Goal: Information Seeking & Learning: Compare options

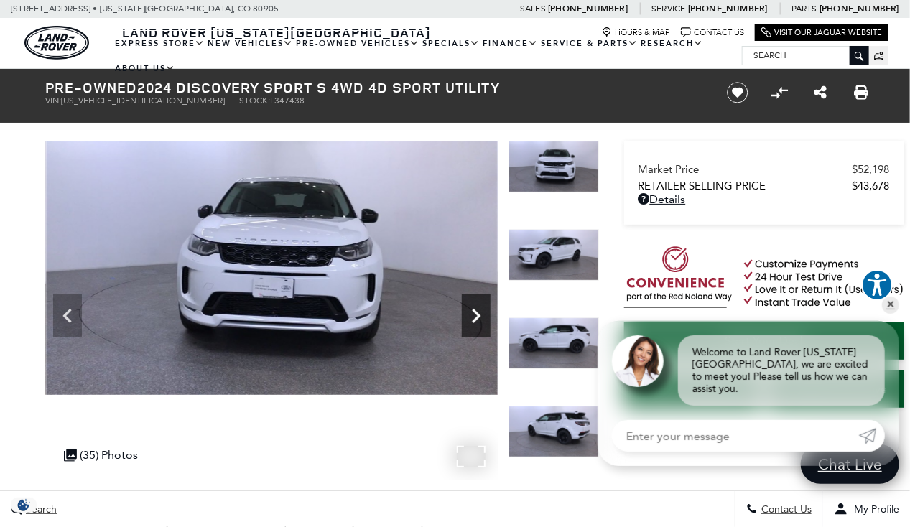
click at [476, 320] on icon "Next" at bounding box center [476, 316] width 9 height 14
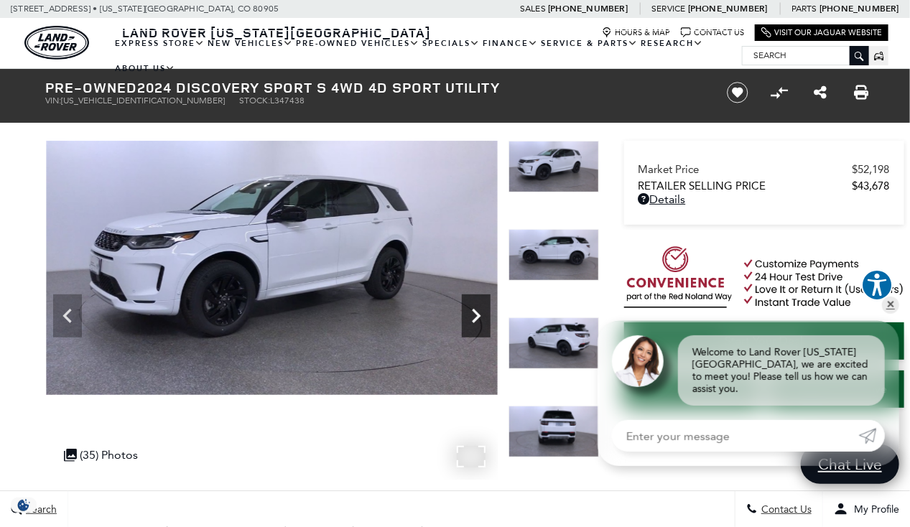
click at [476, 320] on icon "Next" at bounding box center [476, 316] width 9 height 14
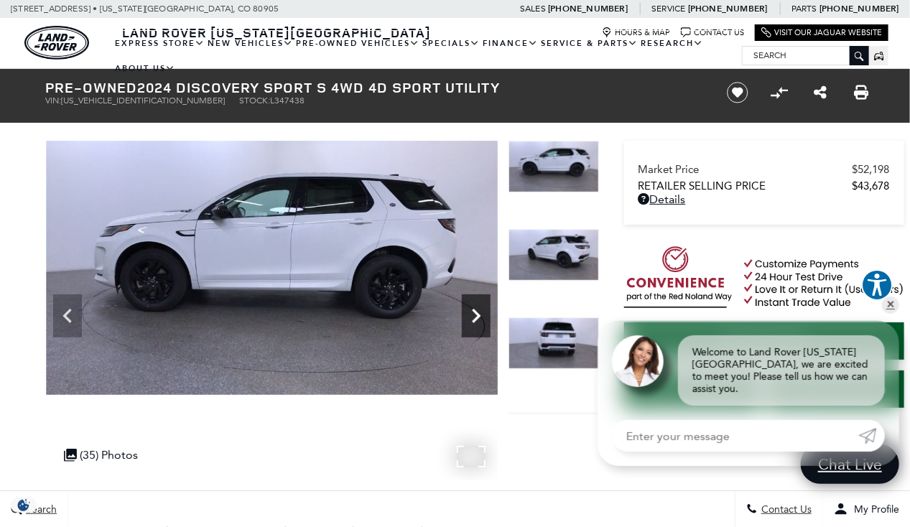
click at [476, 320] on icon "Next" at bounding box center [476, 316] width 9 height 14
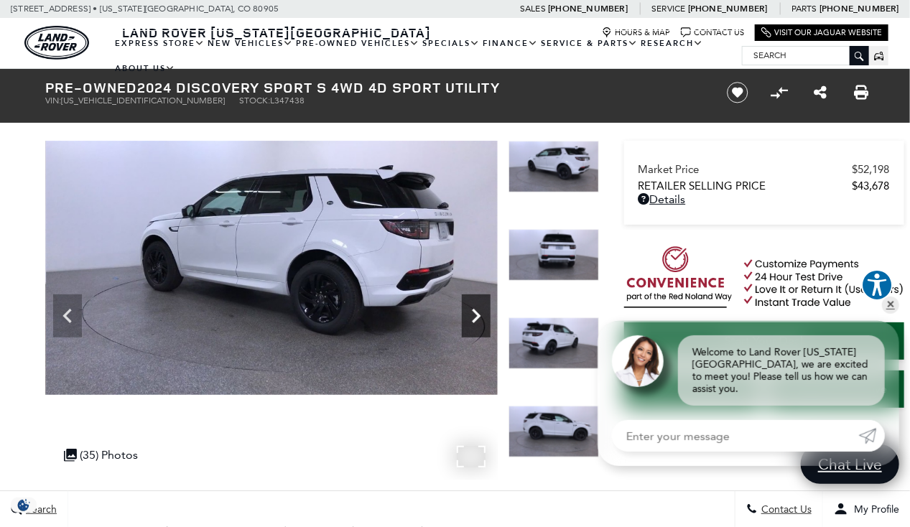
click at [476, 320] on icon "Next" at bounding box center [476, 316] width 9 height 14
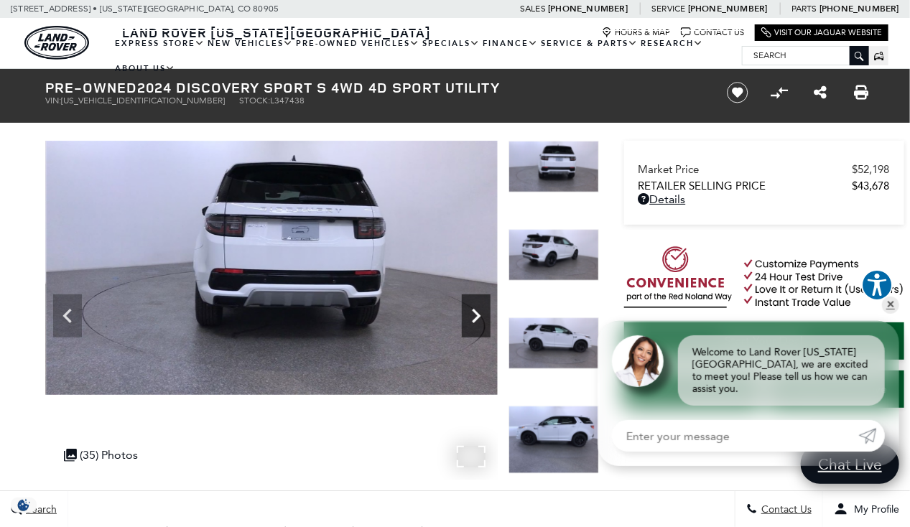
click at [470, 324] on icon "Next" at bounding box center [476, 316] width 29 height 29
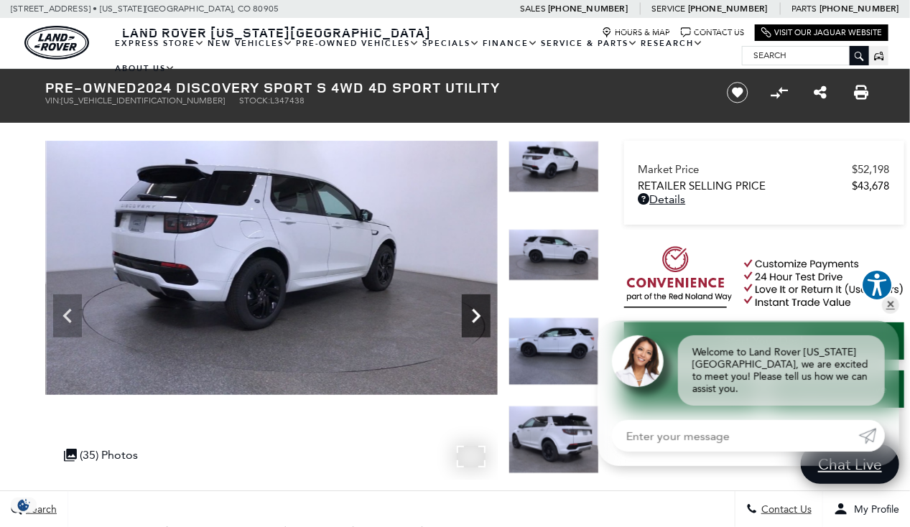
click at [479, 325] on icon "Next" at bounding box center [476, 316] width 29 height 29
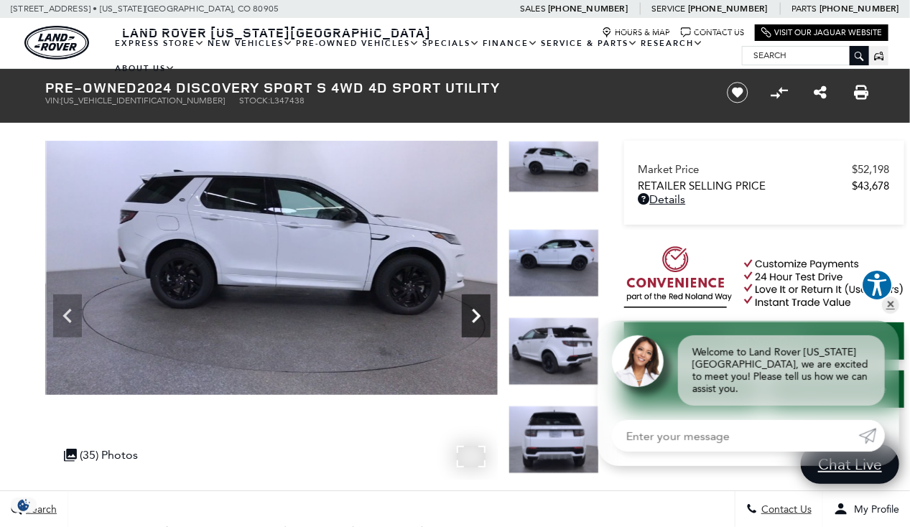
click at [479, 325] on icon "Next" at bounding box center [476, 316] width 29 height 29
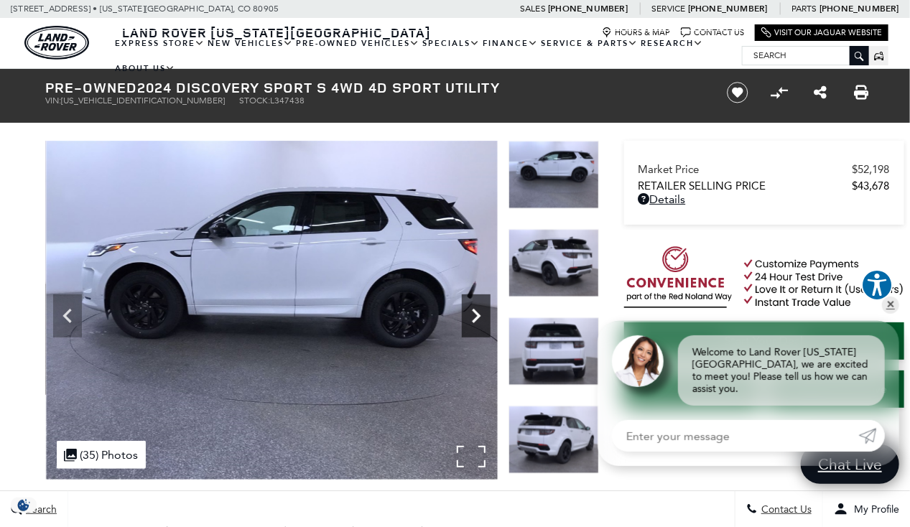
click at [479, 325] on icon "Next" at bounding box center [476, 316] width 29 height 29
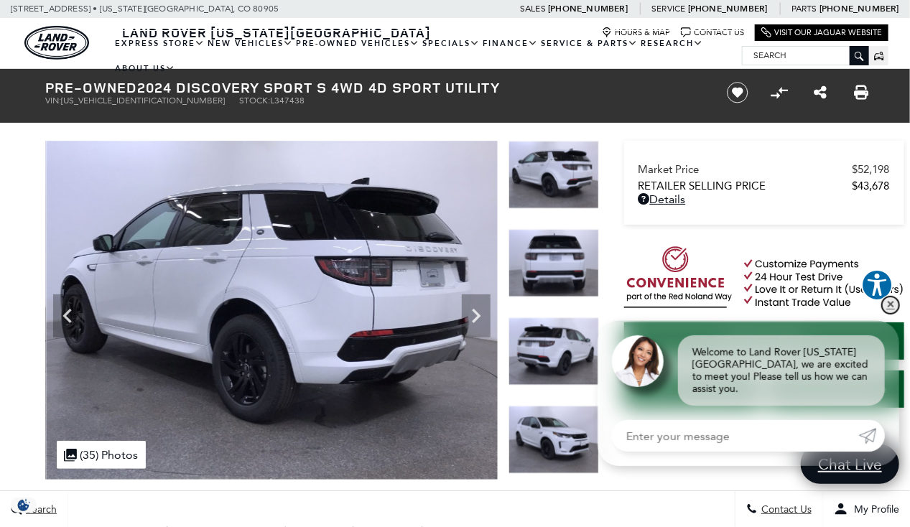
click at [891, 314] on link "✕" at bounding box center [890, 305] width 17 height 17
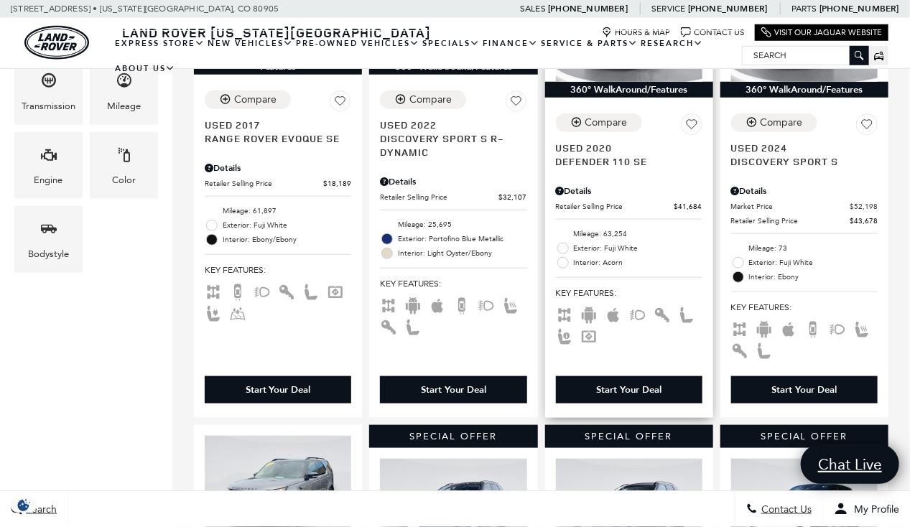
scroll to position [466, 0]
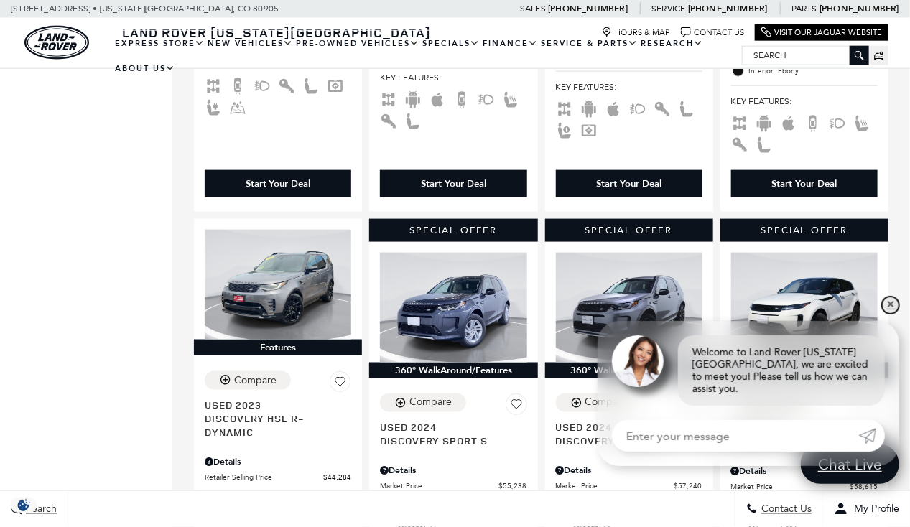
click at [892, 314] on link "✕" at bounding box center [890, 305] width 17 height 17
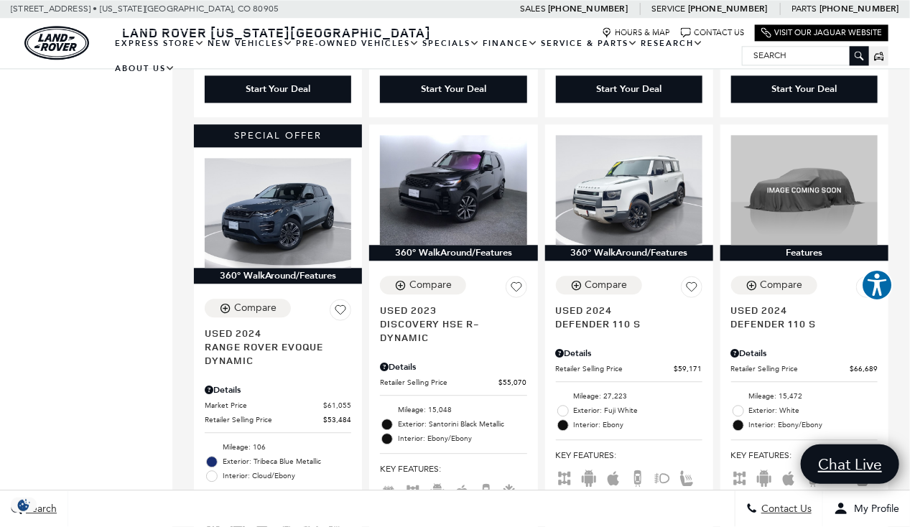
scroll to position [1254, 0]
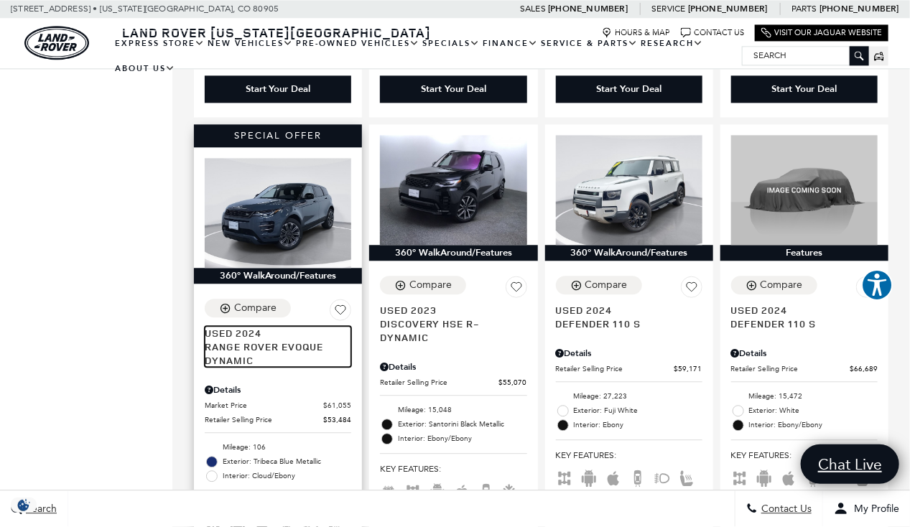
click at [264, 326] on span "Used 2024" at bounding box center [273, 333] width 136 height 14
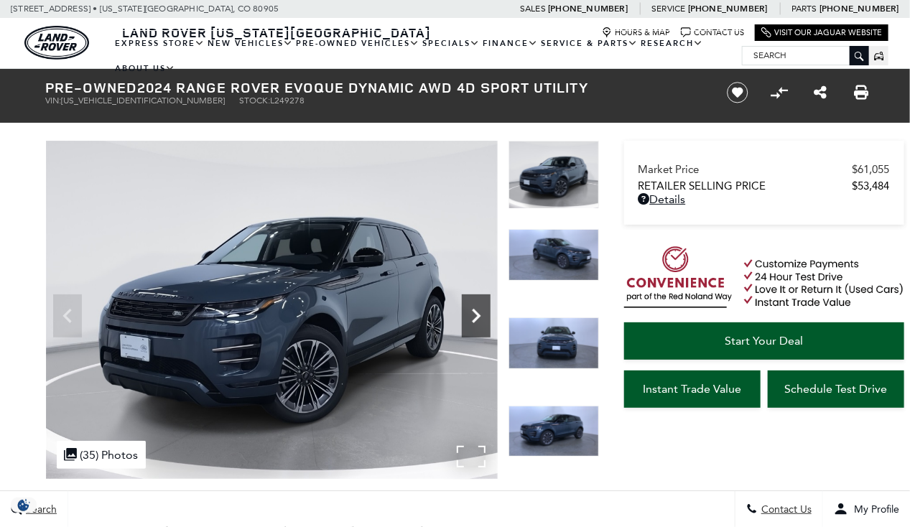
click at [484, 312] on icon "Next" at bounding box center [476, 316] width 29 height 29
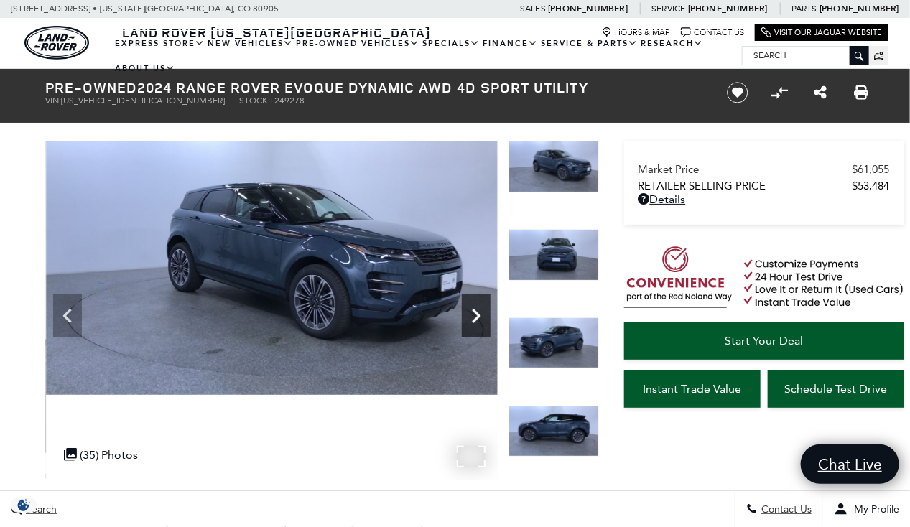
click at [470, 323] on icon "Next" at bounding box center [476, 316] width 29 height 29
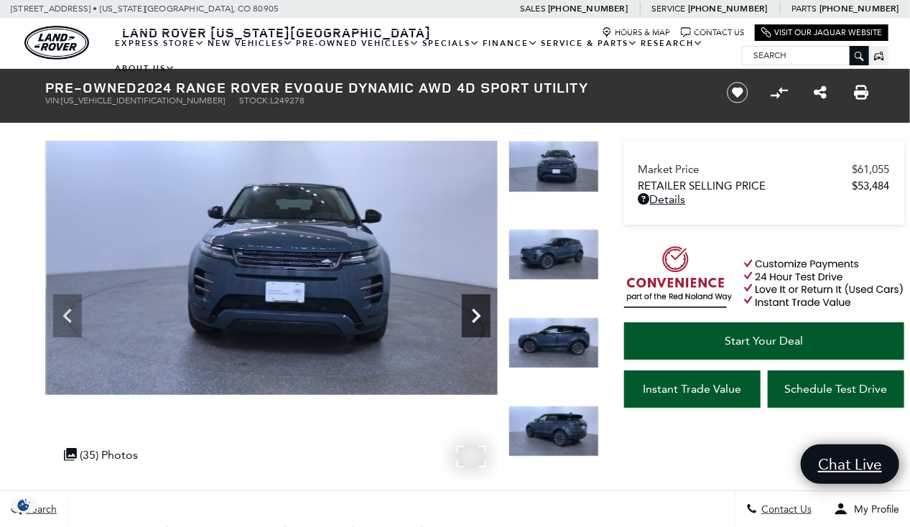
click at [470, 323] on icon "Next" at bounding box center [476, 316] width 29 height 29
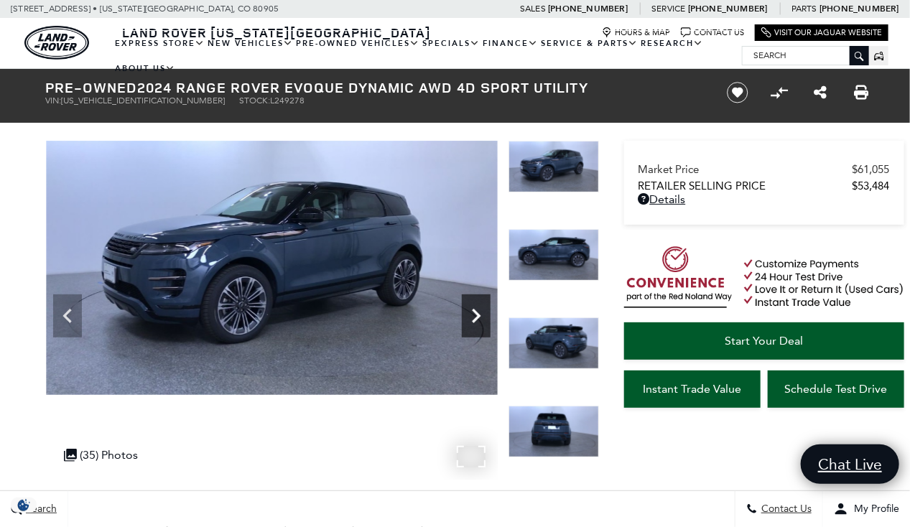
click at [470, 323] on icon "Next" at bounding box center [476, 316] width 29 height 29
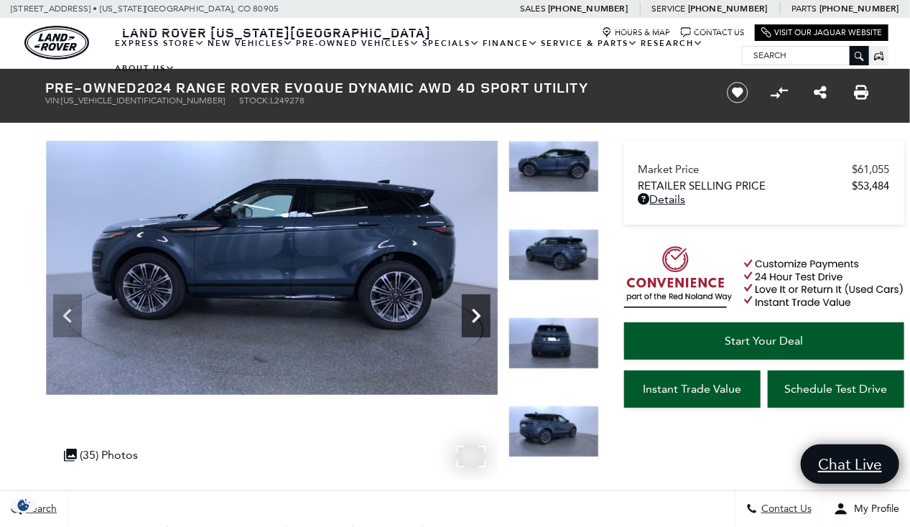
click at [470, 323] on icon "Next" at bounding box center [476, 316] width 29 height 29
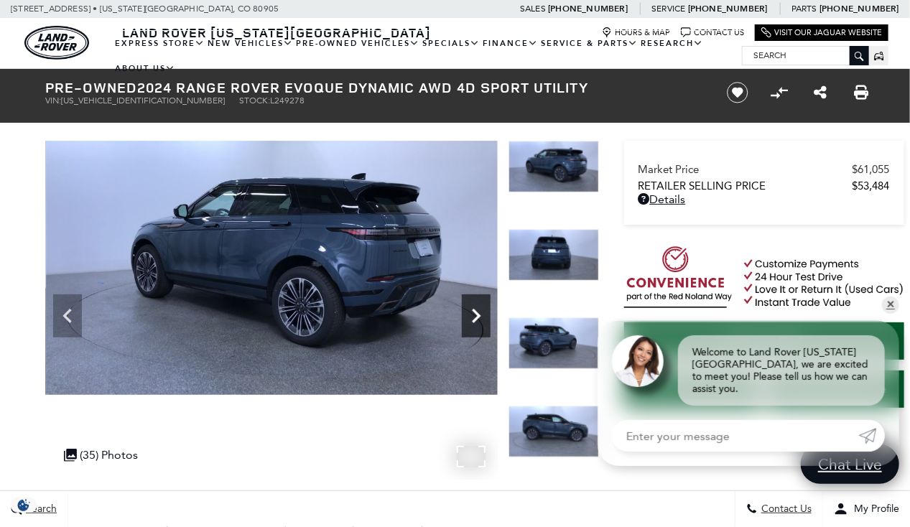
click at [470, 323] on icon "Next" at bounding box center [476, 316] width 29 height 29
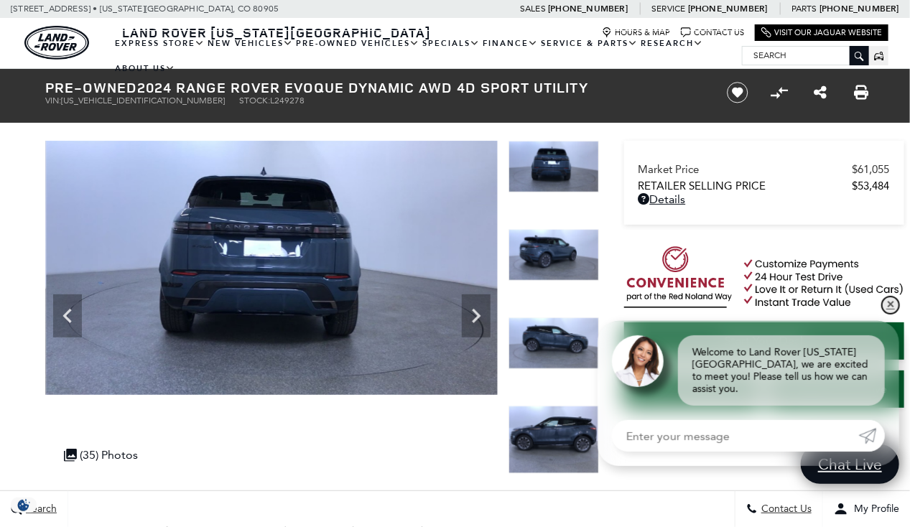
click at [893, 314] on link "✕" at bounding box center [890, 305] width 17 height 17
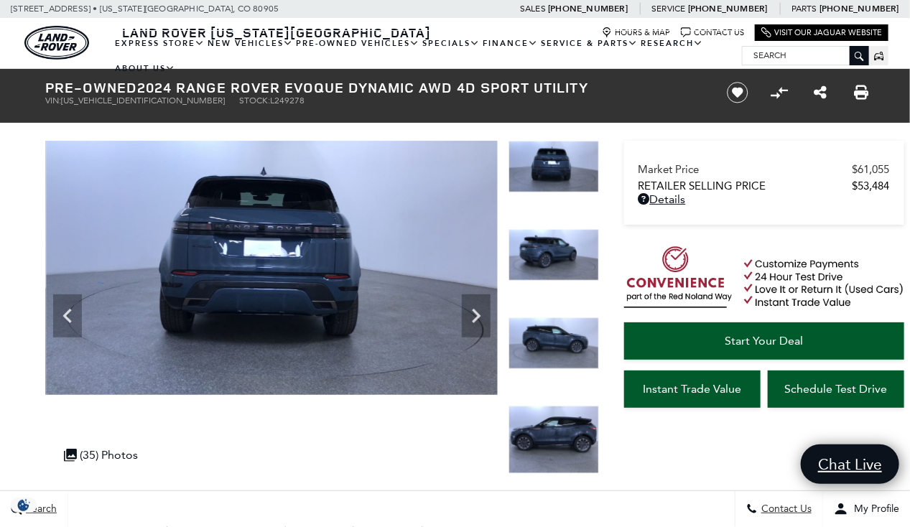
click at [470, 323] on icon "Next" at bounding box center [476, 316] width 29 height 29
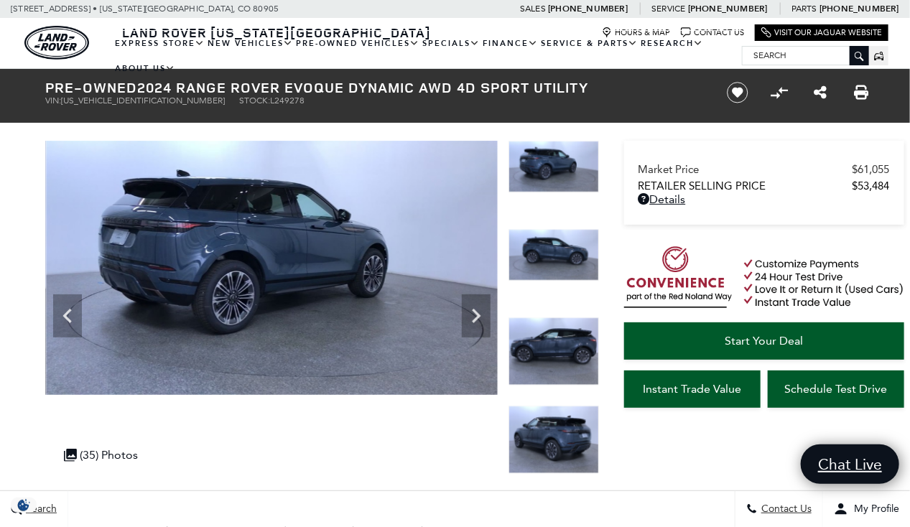
click at [470, 323] on icon "Next" at bounding box center [476, 316] width 29 height 29
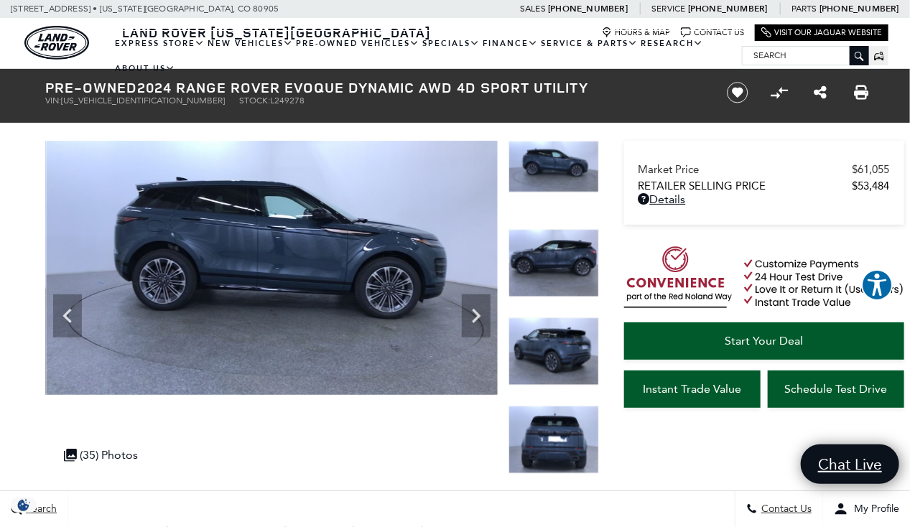
click at [470, 323] on icon "Next" at bounding box center [476, 316] width 29 height 29
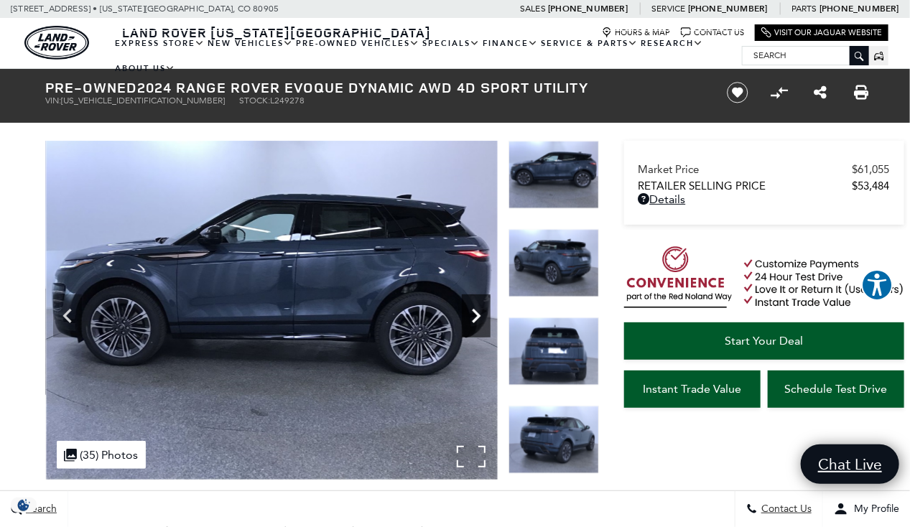
click at [481, 321] on icon "Next" at bounding box center [476, 316] width 29 height 29
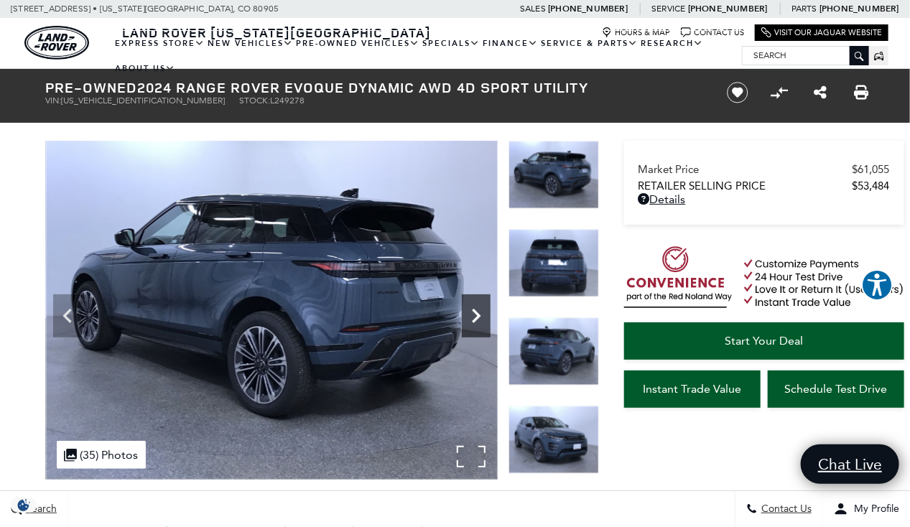
click at [481, 321] on icon "Next" at bounding box center [476, 316] width 29 height 29
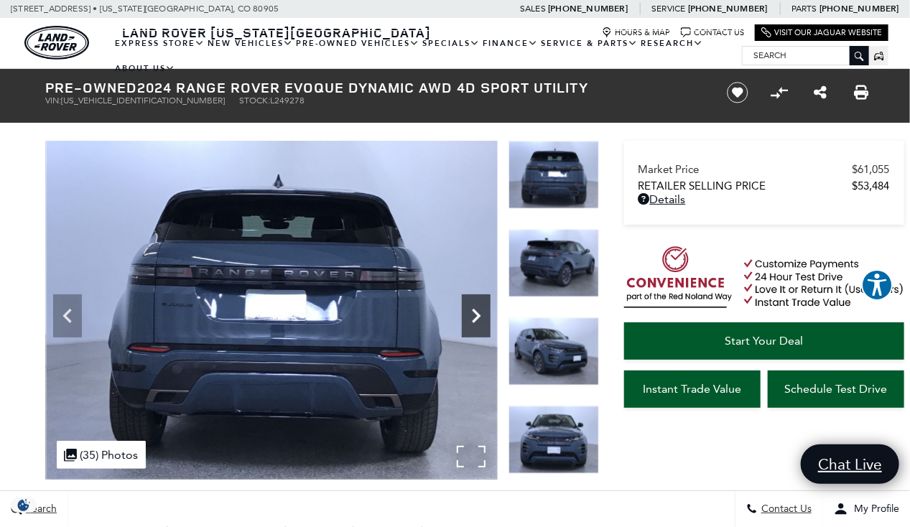
click at [481, 321] on icon "Next" at bounding box center [476, 316] width 29 height 29
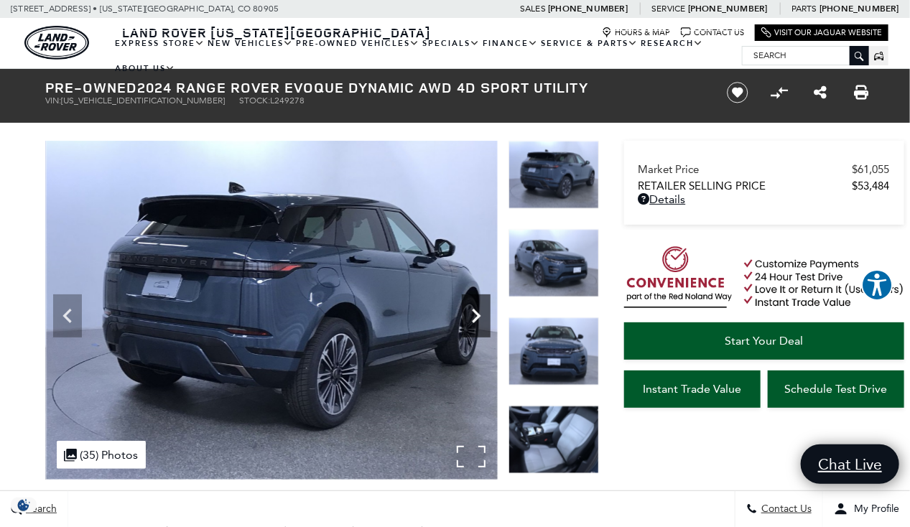
click at [481, 321] on icon "Next" at bounding box center [476, 316] width 29 height 29
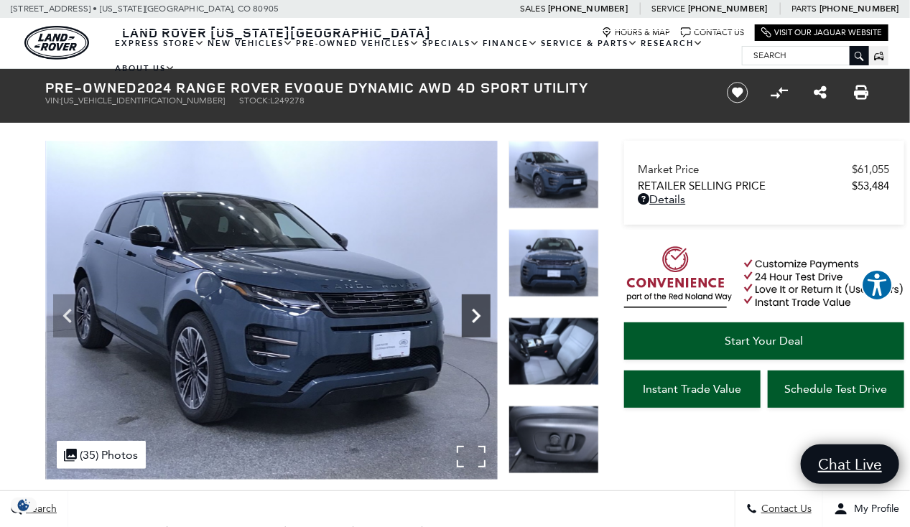
click at [481, 321] on icon "Next" at bounding box center [476, 316] width 29 height 29
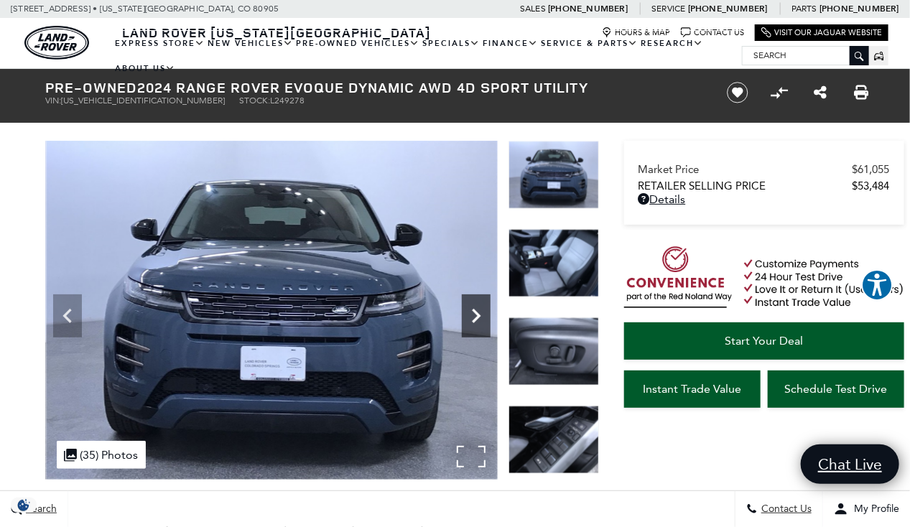
click at [481, 321] on icon "Next" at bounding box center [476, 316] width 29 height 29
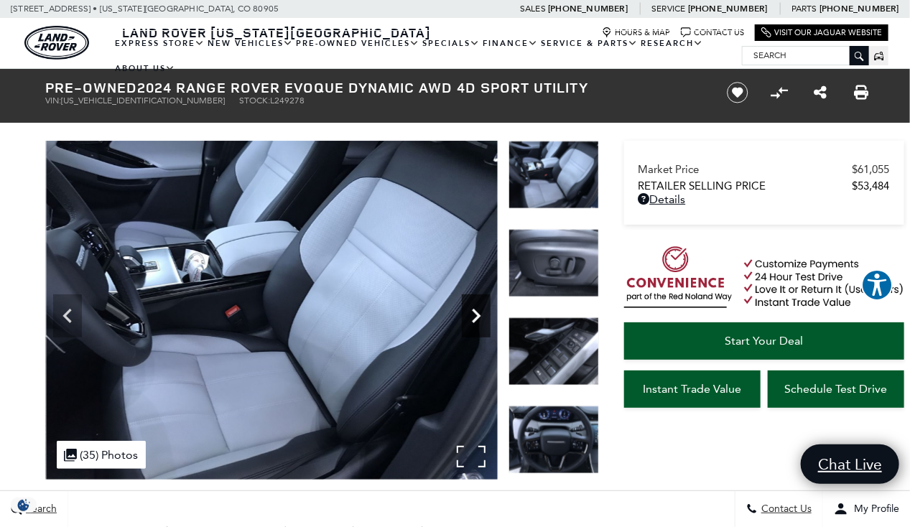
click at [481, 321] on icon "Next" at bounding box center [476, 316] width 29 height 29
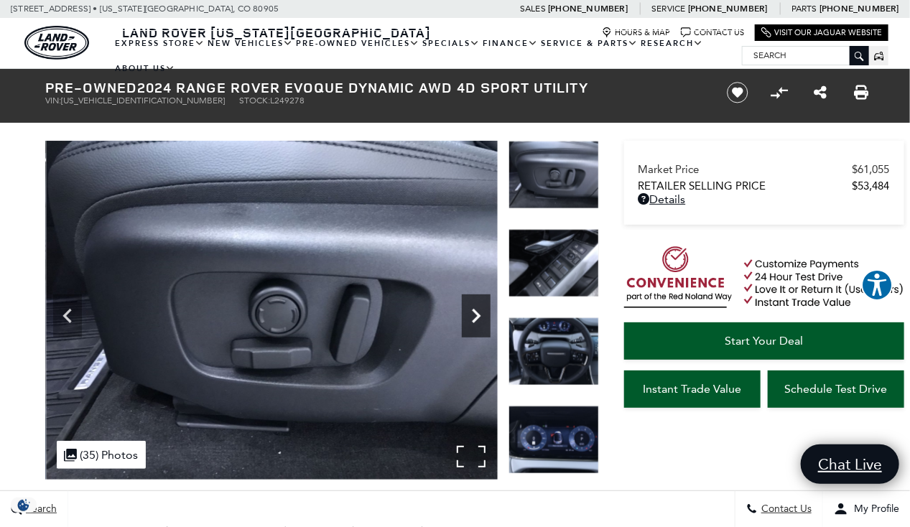
click at [481, 321] on icon "Next" at bounding box center [476, 316] width 29 height 29
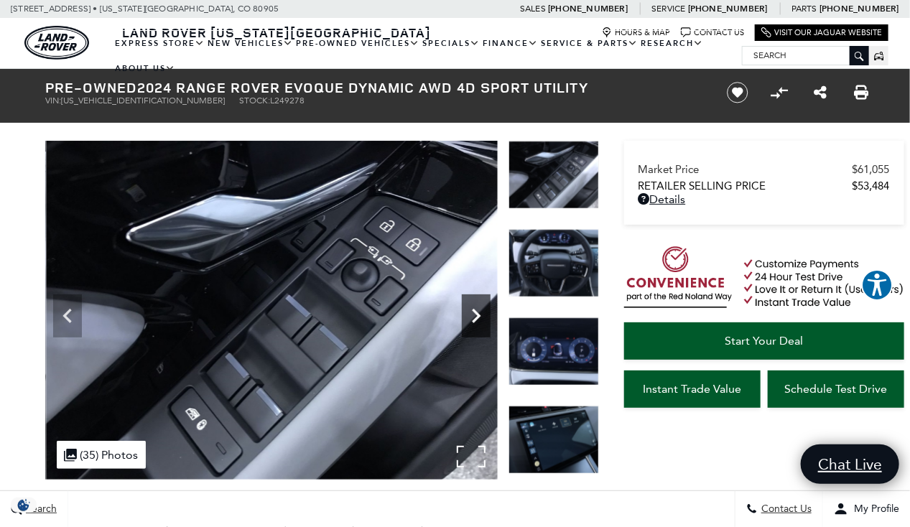
click at [481, 321] on icon "Next" at bounding box center [476, 316] width 29 height 29
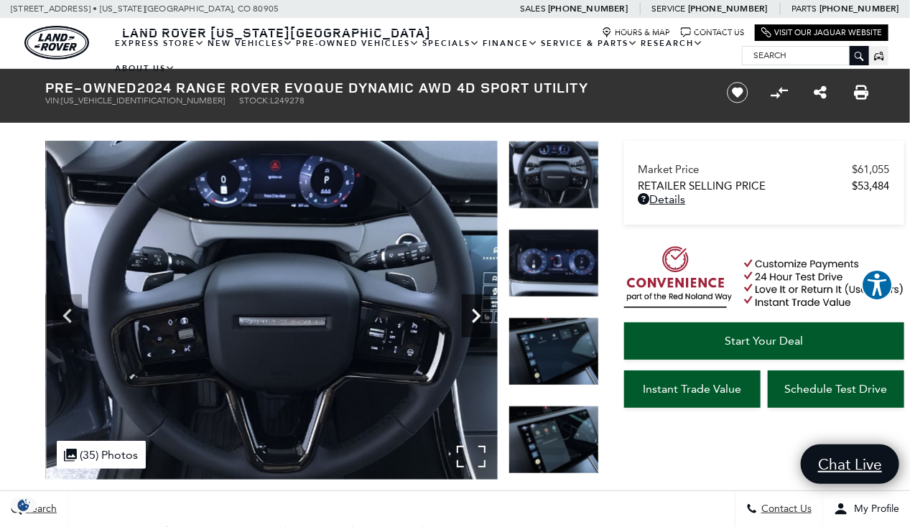
click at [481, 321] on icon "Next" at bounding box center [476, 316] width 29 height 29
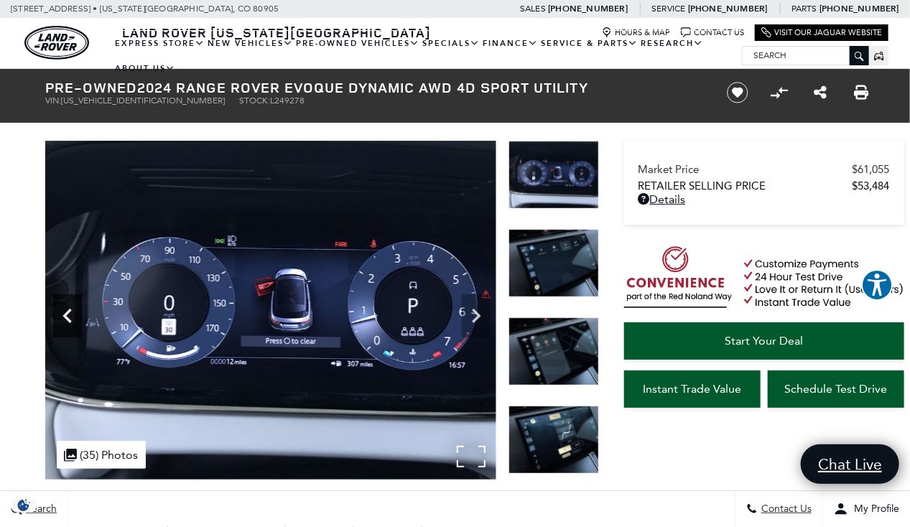
click at [62, 315] on icon "Previous" at bounding box center [67, 316] width 29 height 29
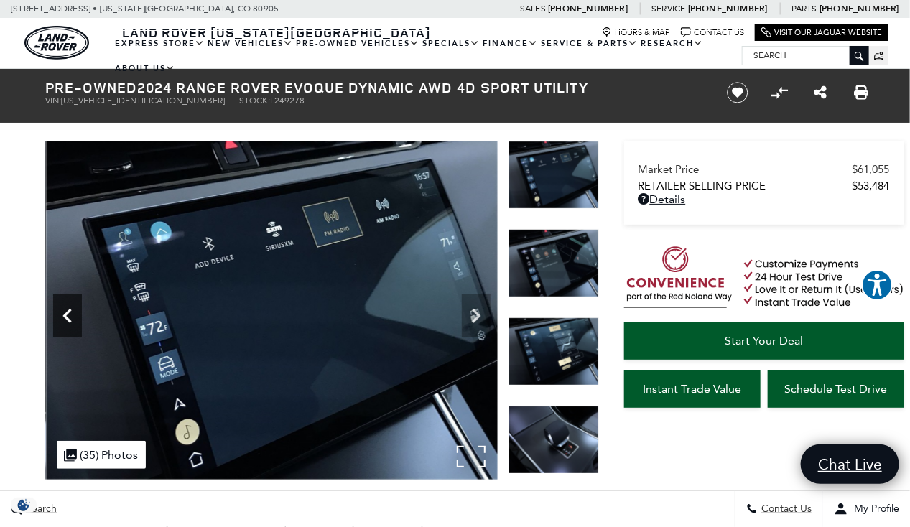
click at [69, 318] on icon "Previous" at bounding box center [67, 316] width 29 height 29
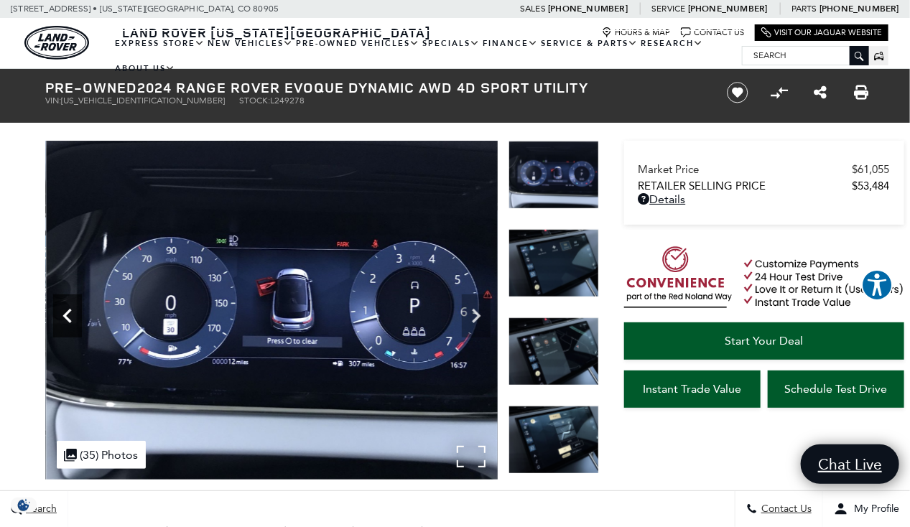
click at [69, 318] on icon "Previous" at bounding box center [67, 316] width 29 height 29
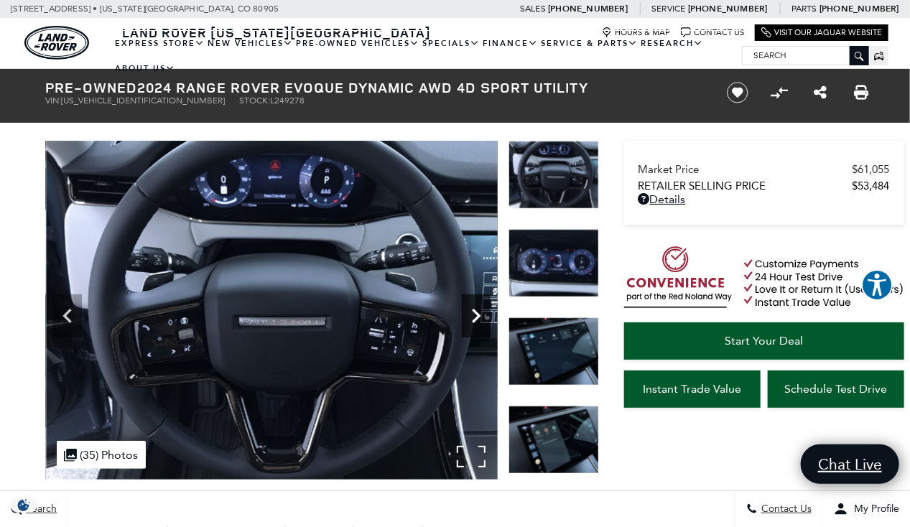
click at [474, 318] on icon "Next" at bounding box center [476, 316] width 29 height 29
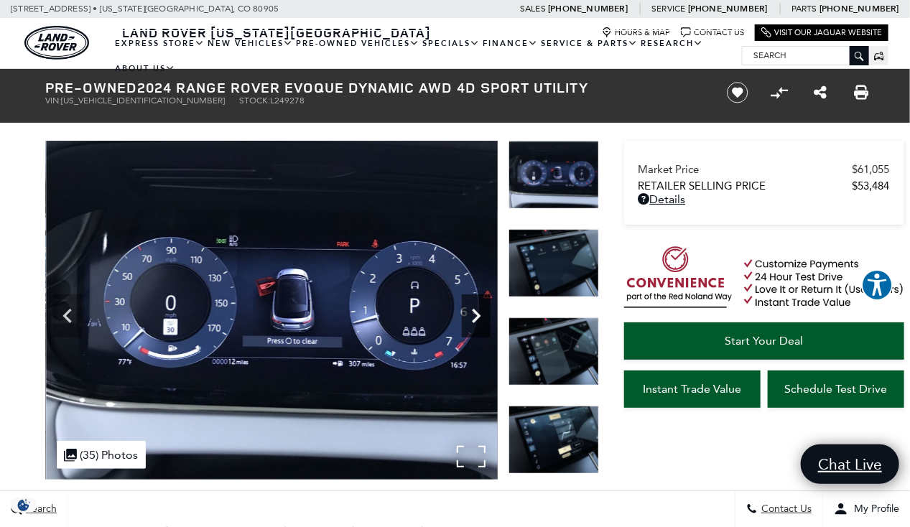
click at [474, 318] on icon "Next" at bounding box center [476, 316] width 29 height 29
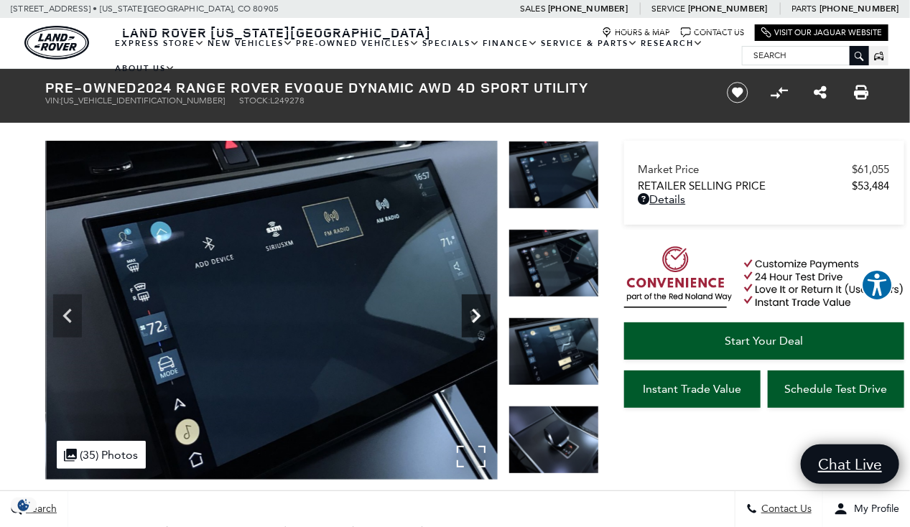
click at [474, 318] on icon "Next" at bounding box center [476, 316] width 29 height 29
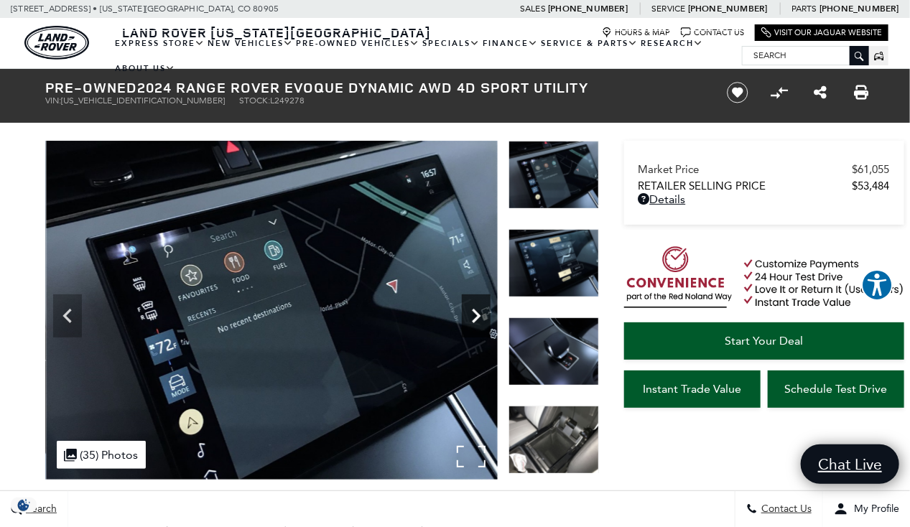
click at [476, 318] on icon "Next" at bounding box center [476, 316] width 9 height 14
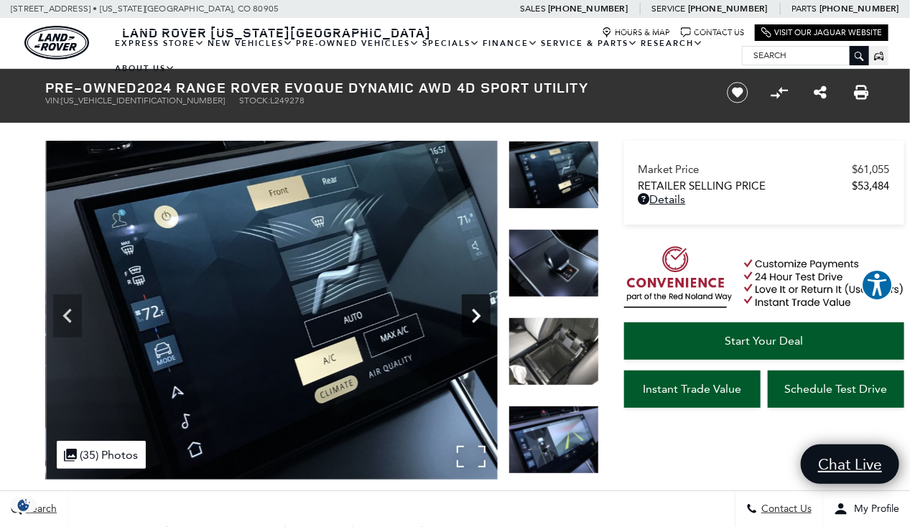
click at [476, 318] on icon "Next" at bounding box center [476, 316] width 9 height 14
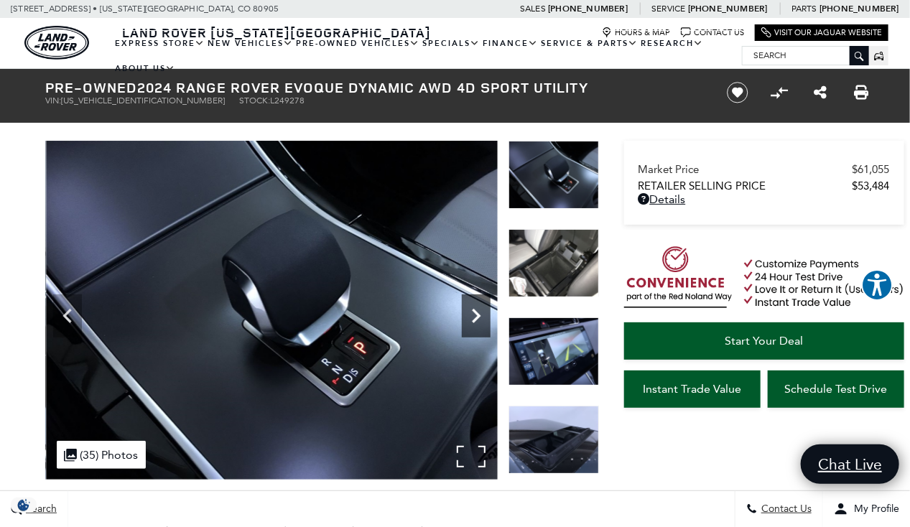
click at [476, 318] on icon "Next" at bounding box center [476, 316] width 9 height 14
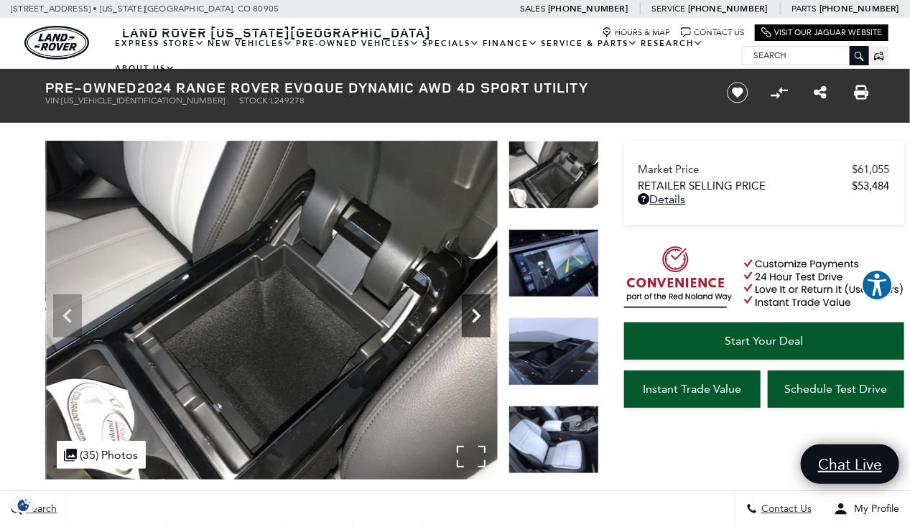
click at [476, 318] on icon "Next" at bounding box center [476, 316] width 9 height 14
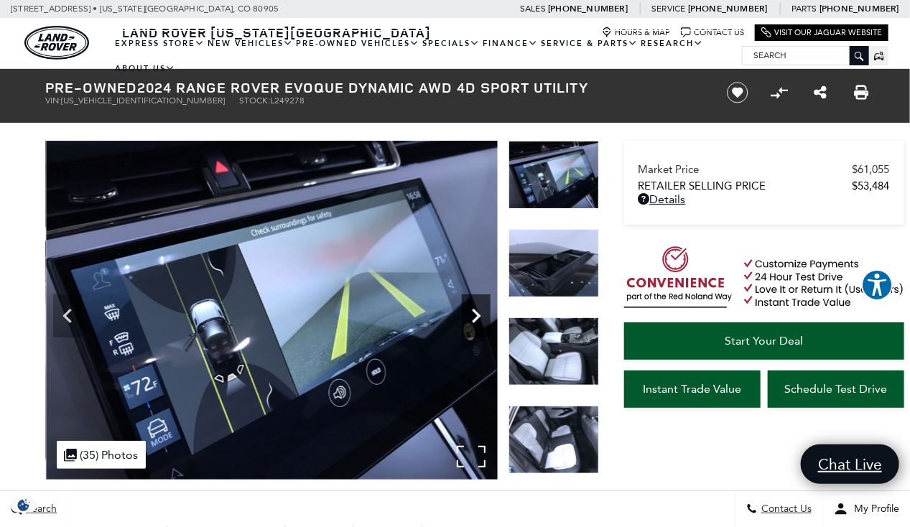
click at [476, 318] on icon "Next" at bounding box center [476, 316] width 9 height 14
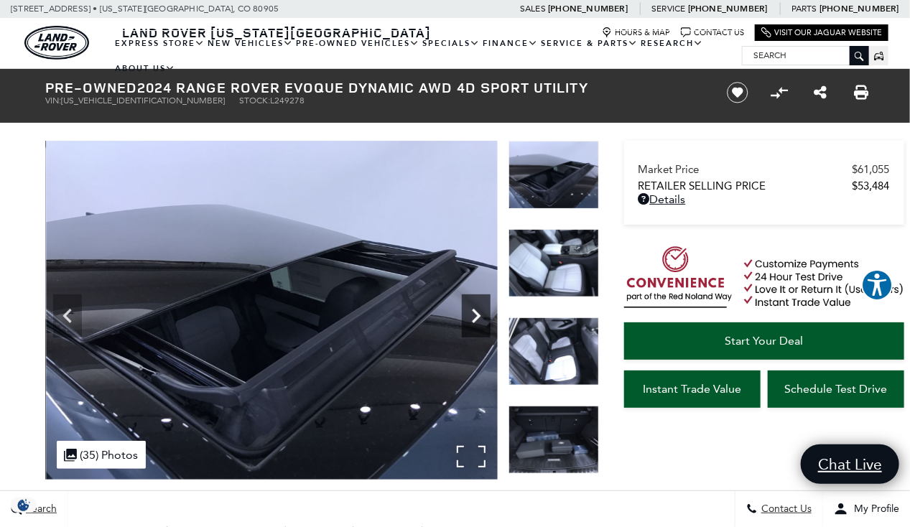
click at [476, 318] on icon "Next" at bounding box center [476, 316] width 9 height 14
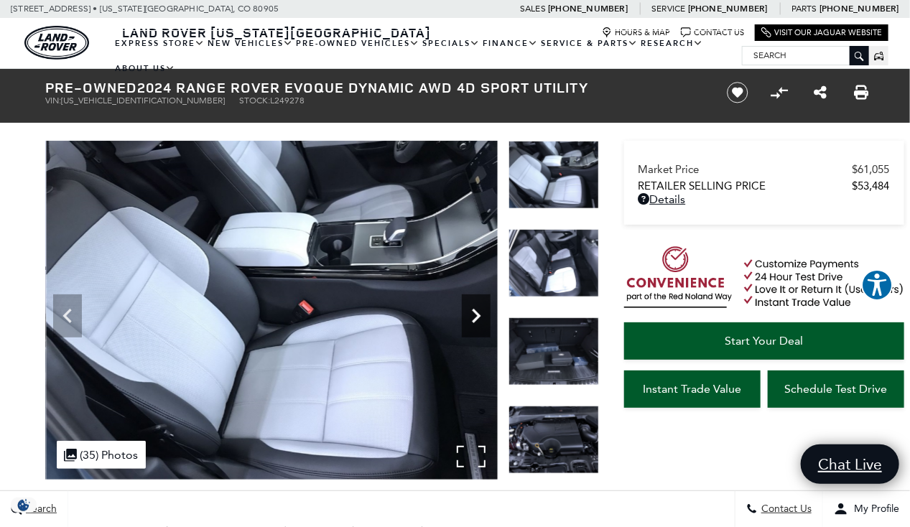
click at [476, 318] on icon "Next" at bounding box center [476, 316] width 9 height 14
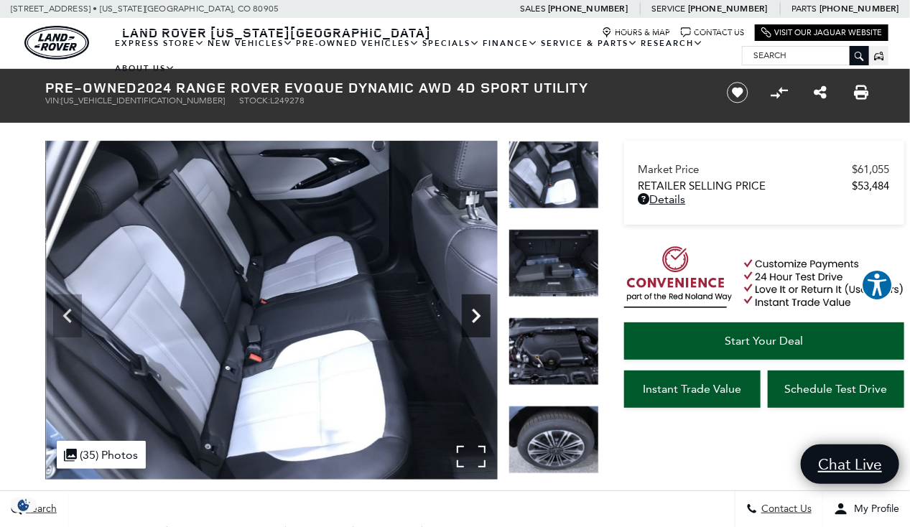
click at [476, 318] on icon "Next" at bounding box center [476, 316] width 9 height 14
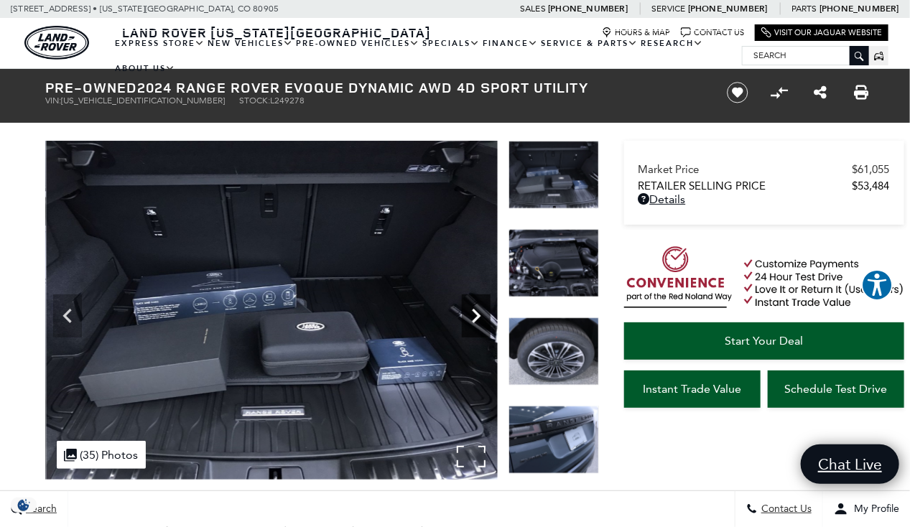
click at [476, 318] on icon "Next" at bounding box center [476, 316] width 9 height 14
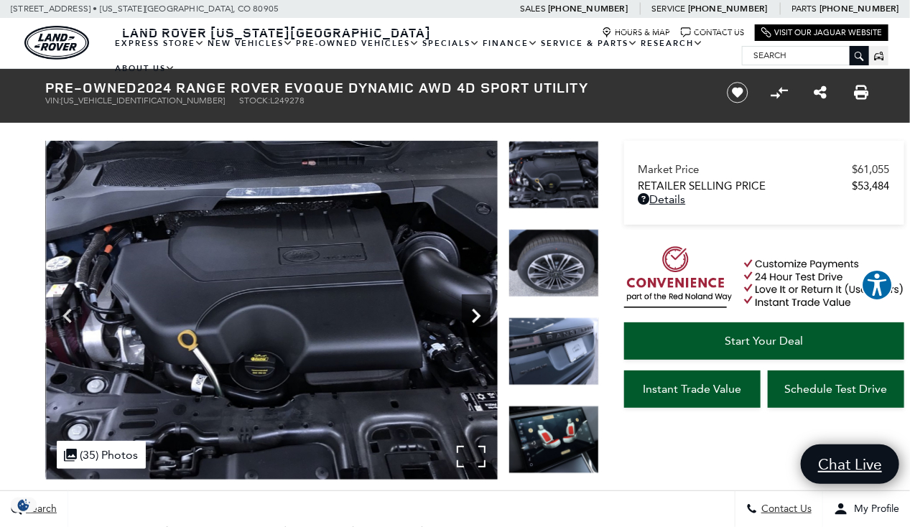
click at [476, 318] on icon "Next" at bounding box center [476, 316] width 9 height 14
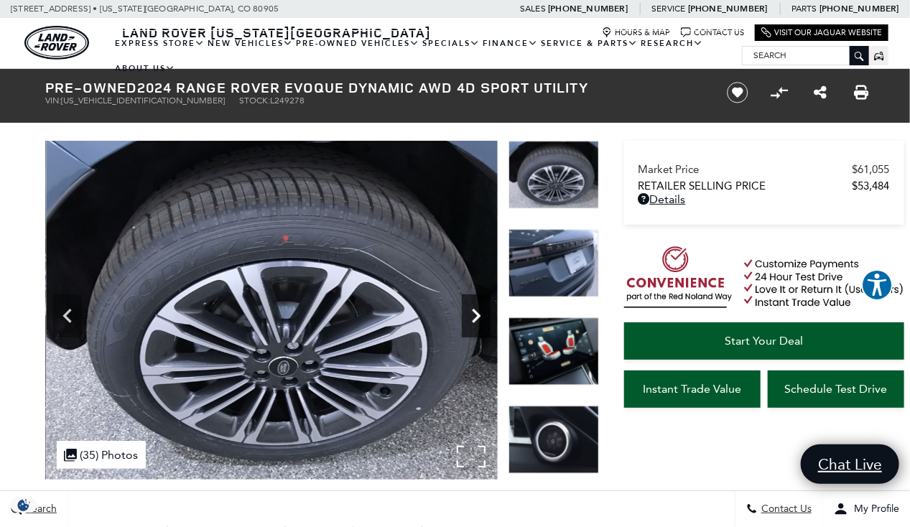
click at [476, 318] on icon "Next" at bounding box center [476, 316] width 9 height 14
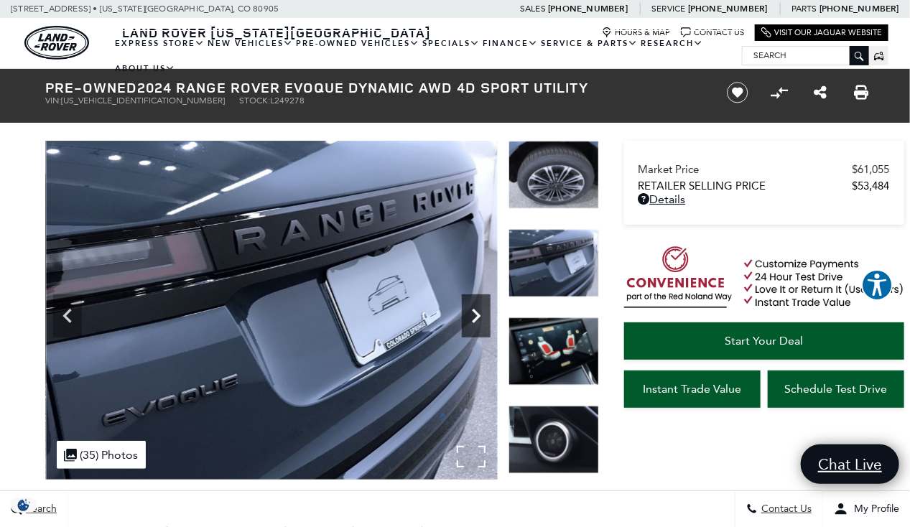
click at [476, 318] on icon "Next" at bounding box center [476, 316] width 9 height 14
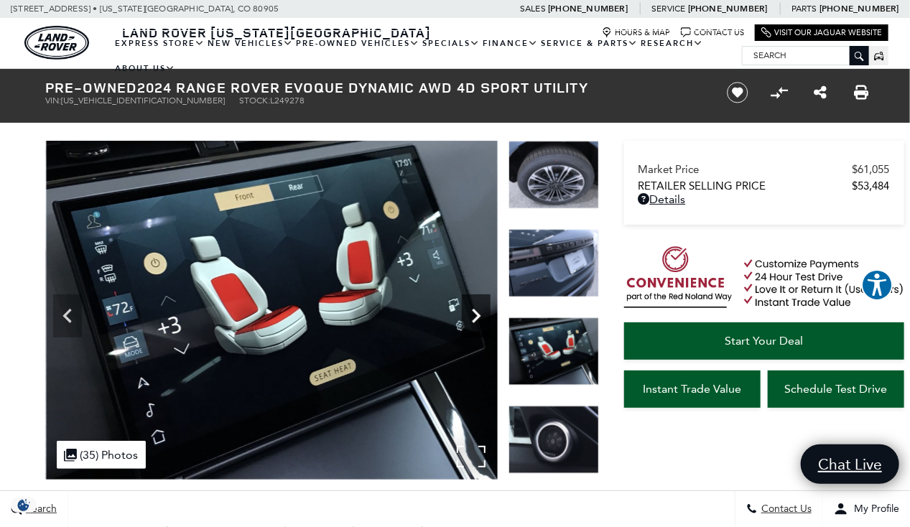
click at [476, 318] on icon "Next" at bounding box center [476, 316] width 9 height 14
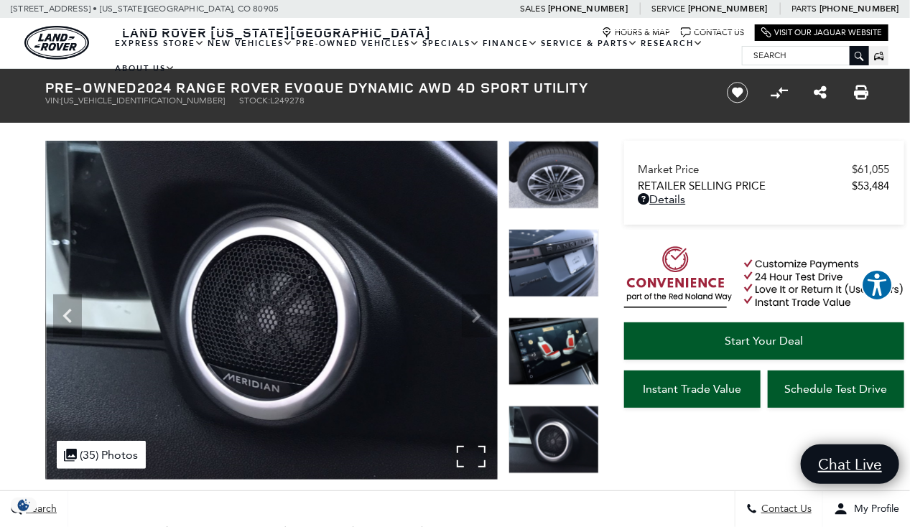
click at [476, 318] on img at bounding box center [272, 310] width 452 height 339
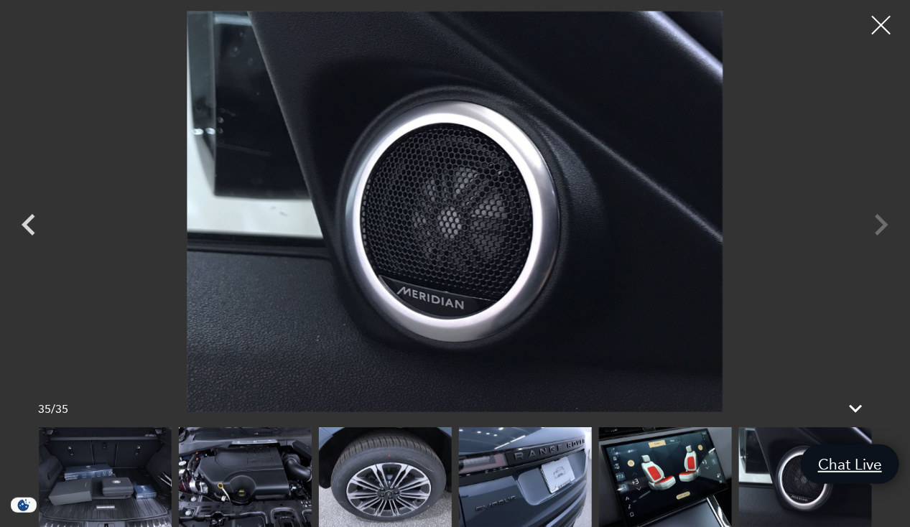
click at [880, 26] on div at bounding box center [882, 25] width 38 height 38
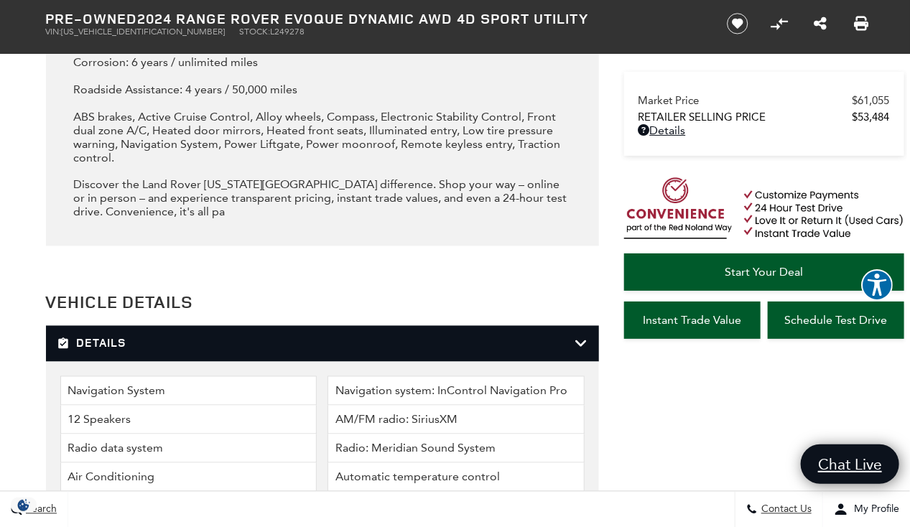
scroll to position [3016, 0]
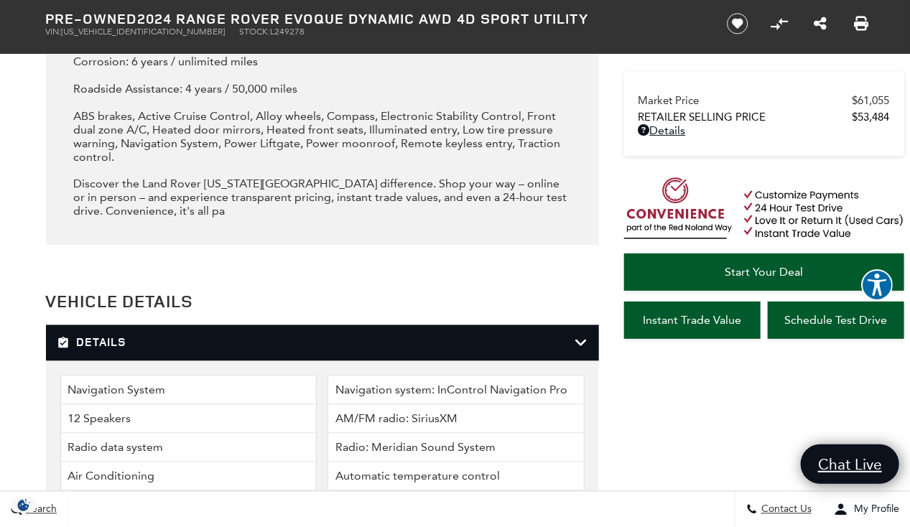
click at [247, 361] on div "Details" at bounding box center [322, 344] width 553 height 36
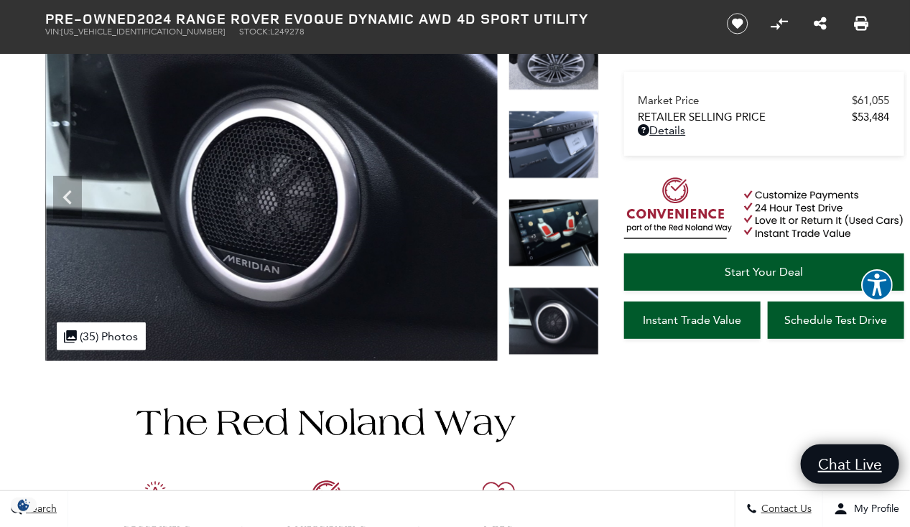
scroll to position [0, 0]
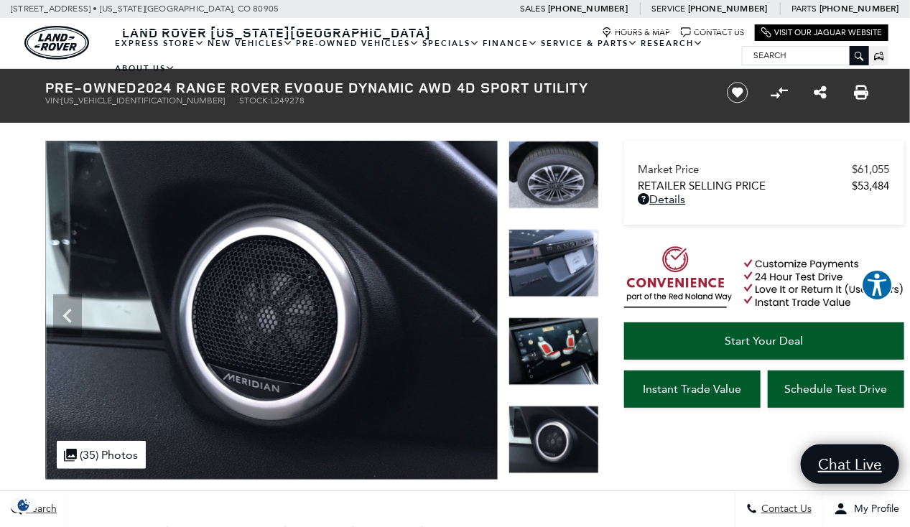
click at [545, 177] on img at bounding box center [554, 175] width 91 height 68
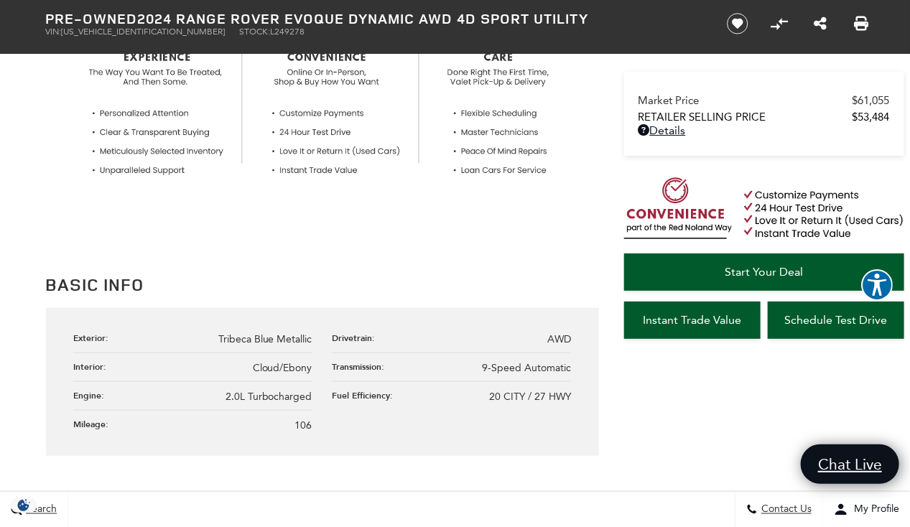
scroll to position [558, 0]
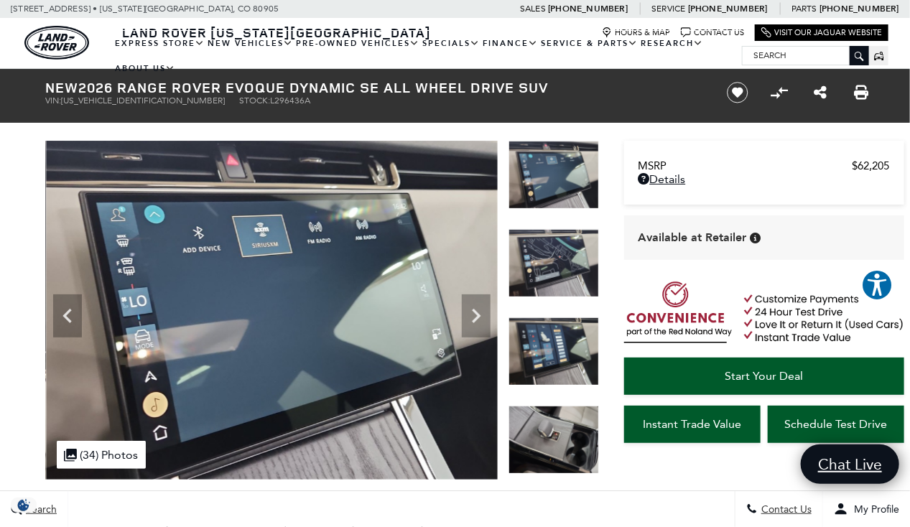
click at [532, 256] on img at bounding box center [554, 263] width 91 height 68
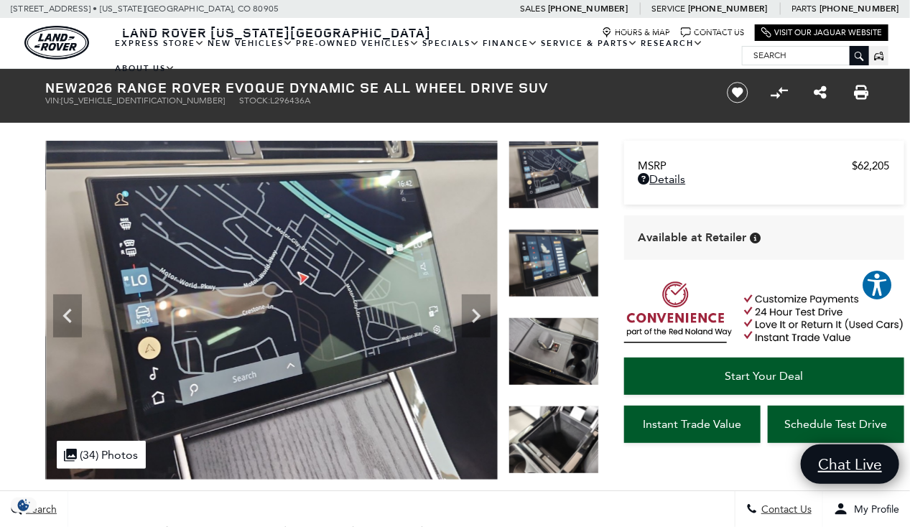
click at [573, 341] on img at bounding box center [554, 352] width 91 height 68
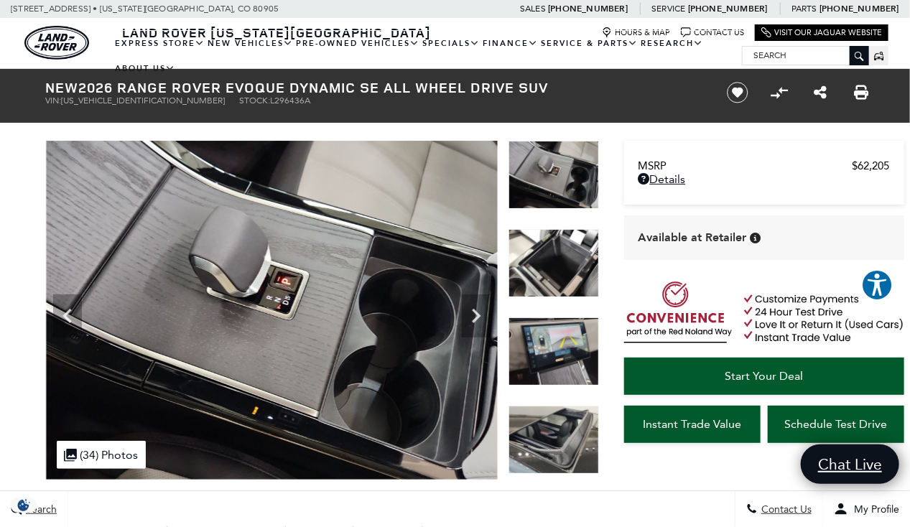
click at [573, 341] on img at bounding box center [554, 352] width 91 height 68
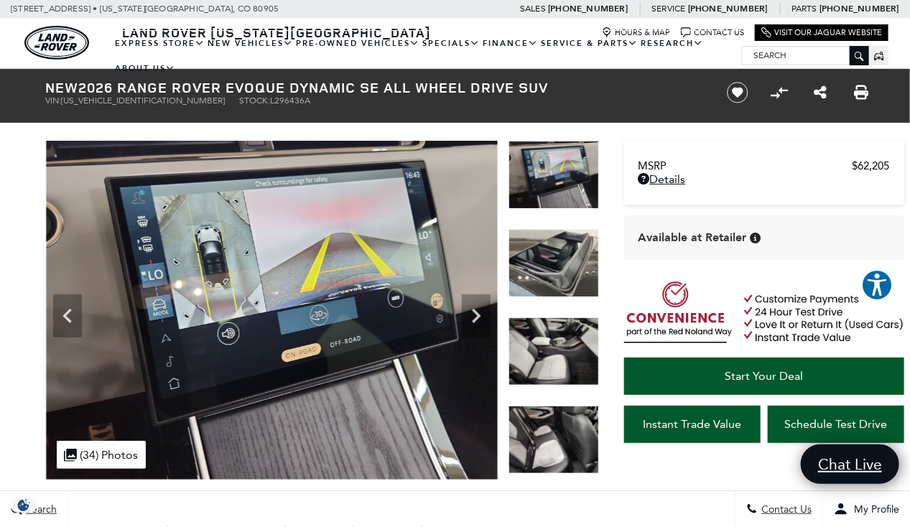
click at [567, 365] on img at bounding box center [554, 352] width 91 height 68
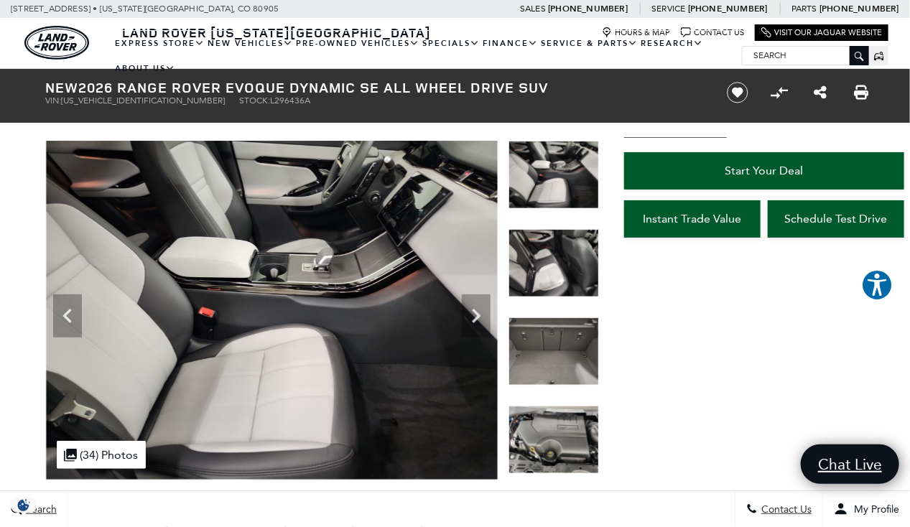
scroll to position [207, 0]
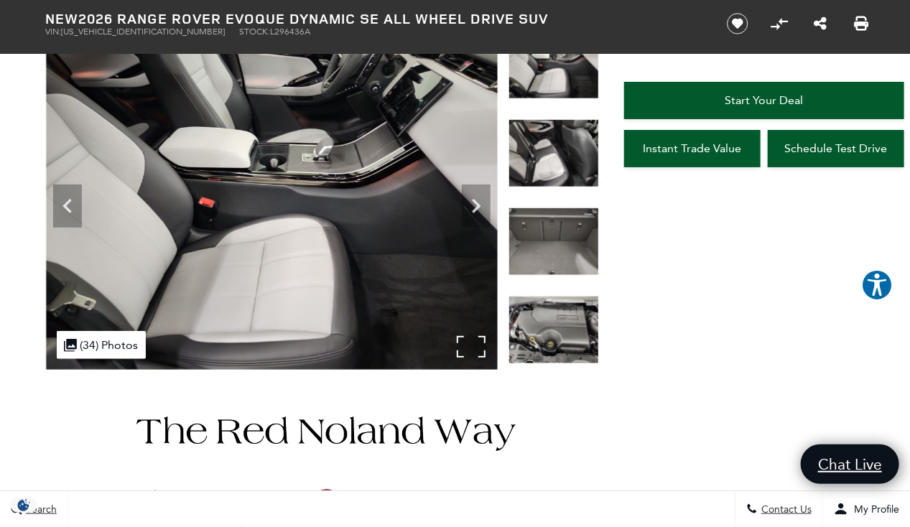
click at [101, 341] on div ".cls-1, .cls-3 { fill: #c50033; } .cls-1 { clip-rule: evenodd; } .cls-2 { clip-…" at bounding box center [101, 345] width 89 height 28
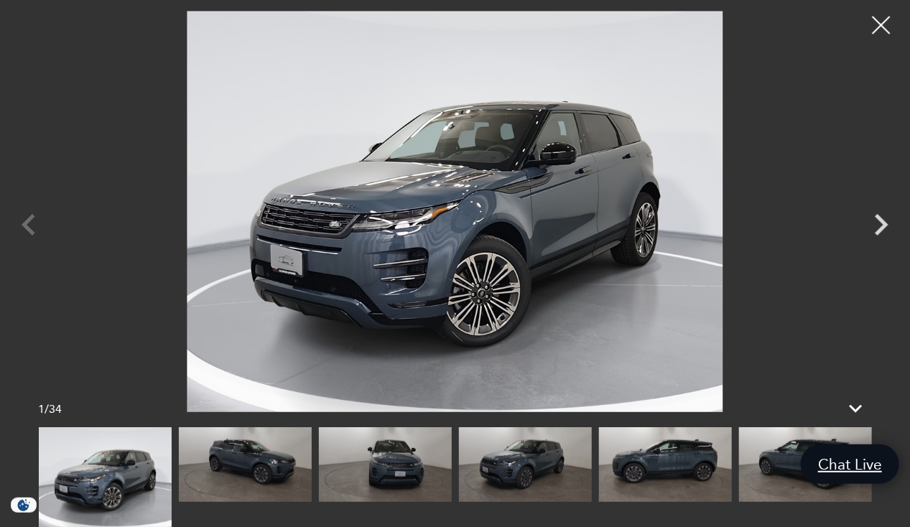
click at [410, 512] on div at bounding box center [456, 478] width 834 height 100
click at [889, 226] on icon "Next" at bounding box center [881, 224] width 43 height 43
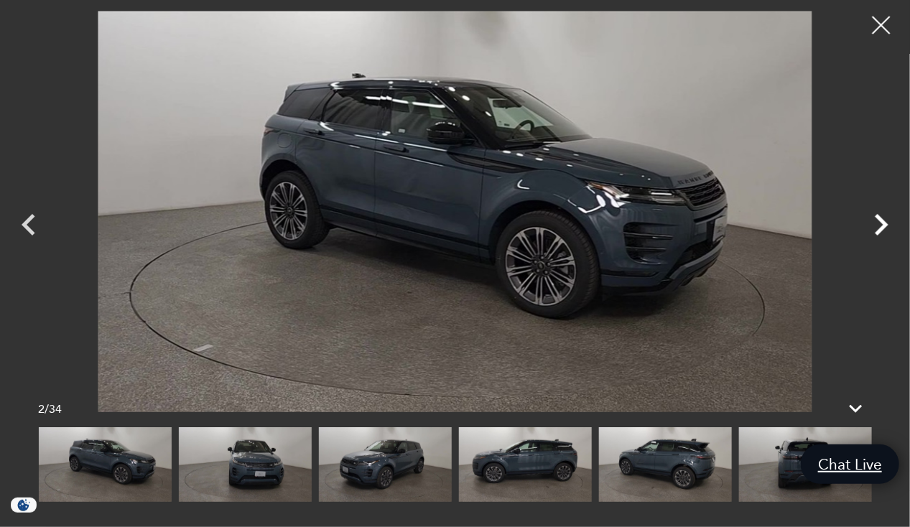
scroll to position [476, 0]
click at [883, 226] on icon "Next" at bounding box center [882, 225] width 14 height 22
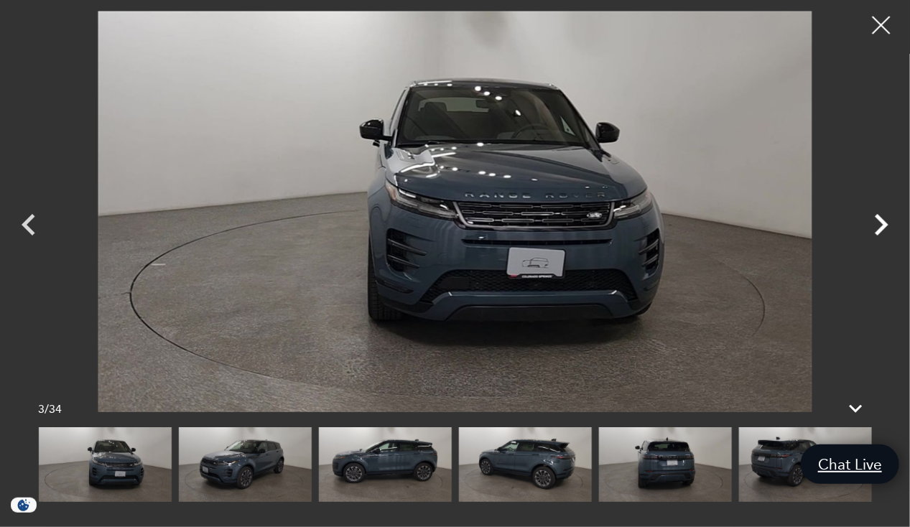
click at [883, 226] on icon "Next" at bounding box center [882, 225] width 14 height 22
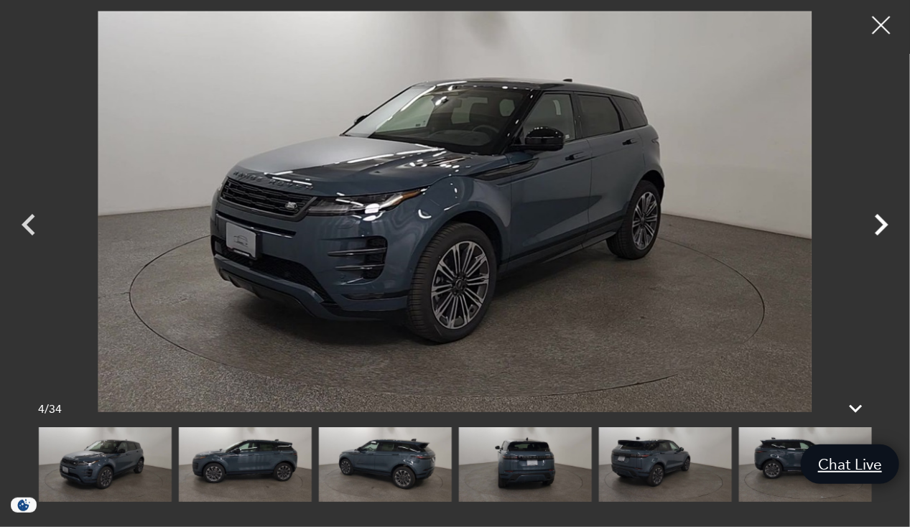
click at [883, 226] on icon "Next" at bounding box center [882, 225] width 14 height 22
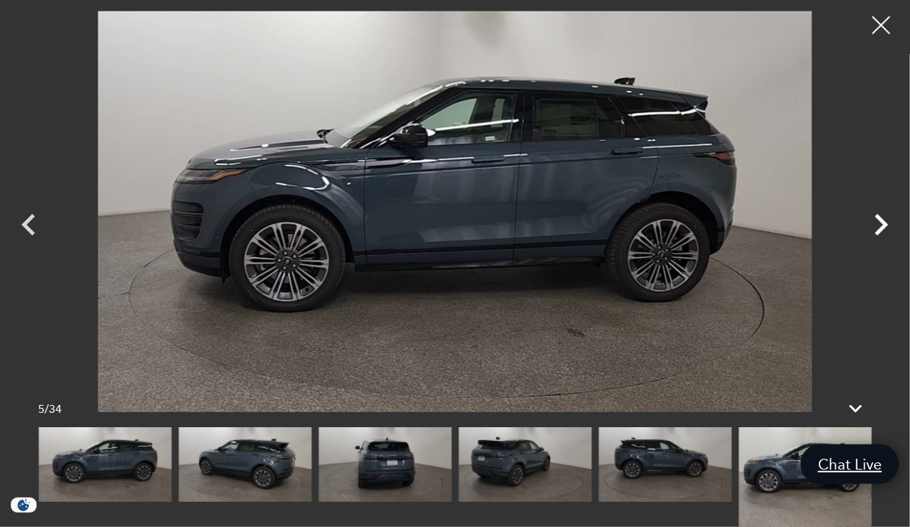
click at [883, 226] on icon "Next" at bounding box center [882, 225] width 14 height 22
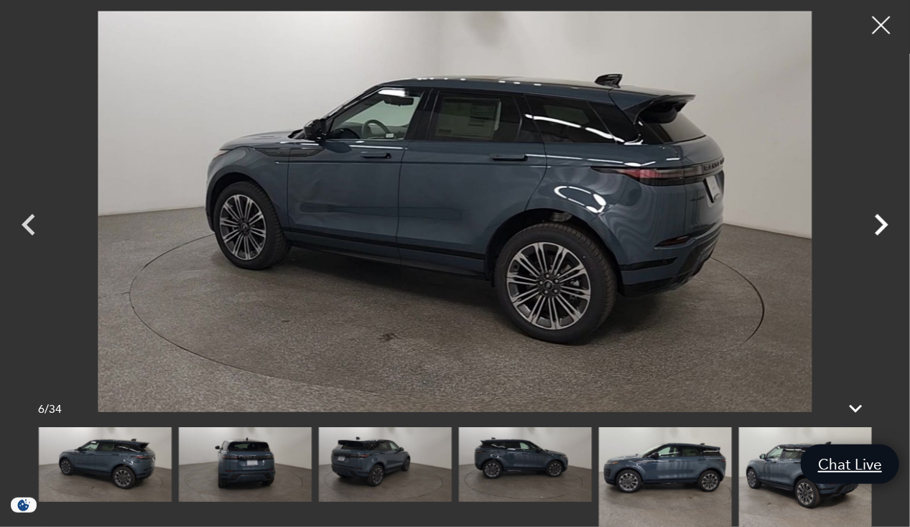
click at [883, 226] on icon "Next" at bounding box center [882, 225] width 14 height 22
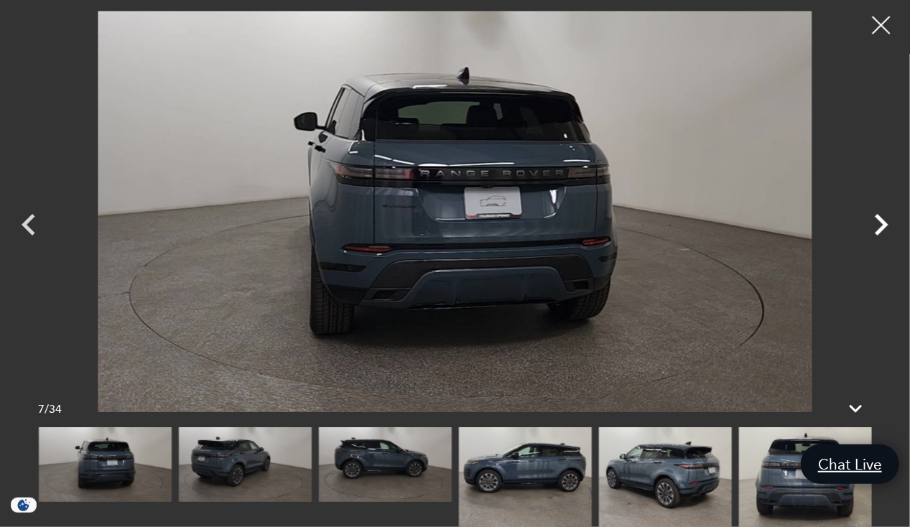
click at [883, 226] on icon "Next" at bounding box center [882, 225] width 14 height 22
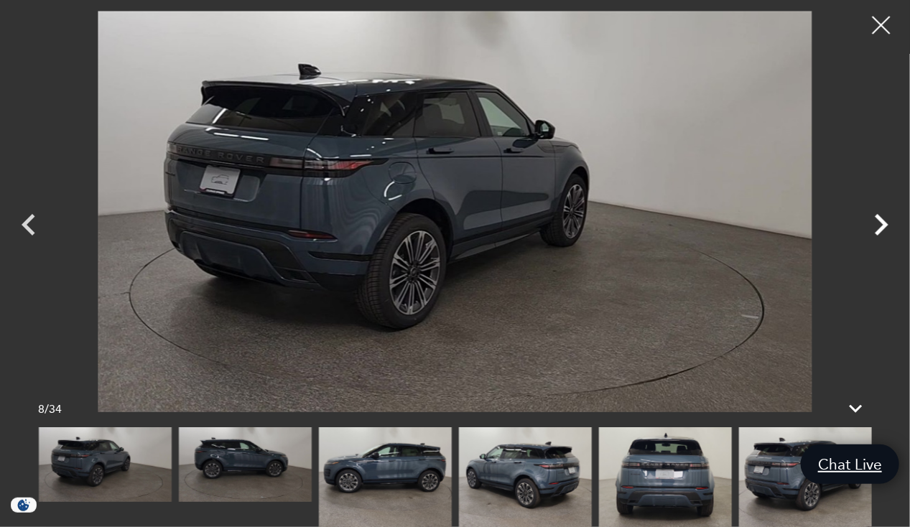
click at [883, 226] on icon "Next" at bounding box center [882, 225] width 14 height 22
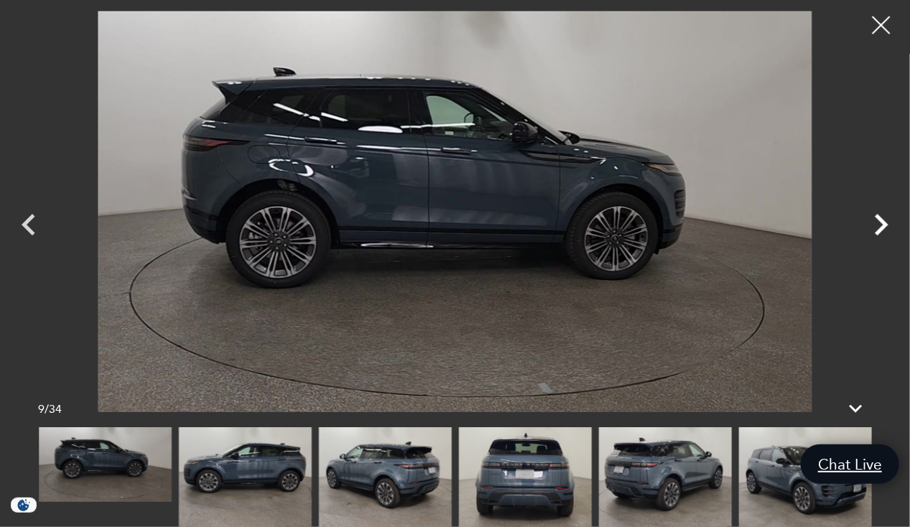
click at [883, 226] on icon "Next" at bounding box center [882, 225] width 14 height 22
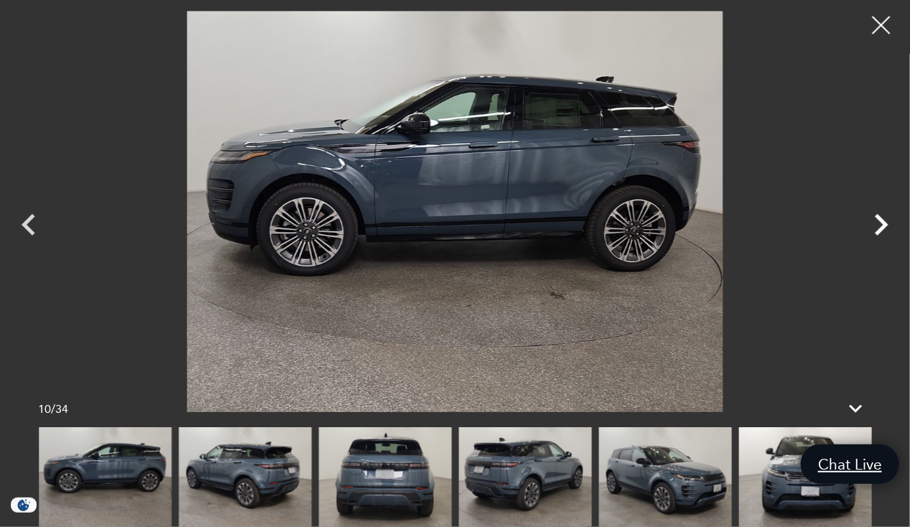
click at [883, 226] on icon "Next" at bounding box center [882, 225] width 14 height 22
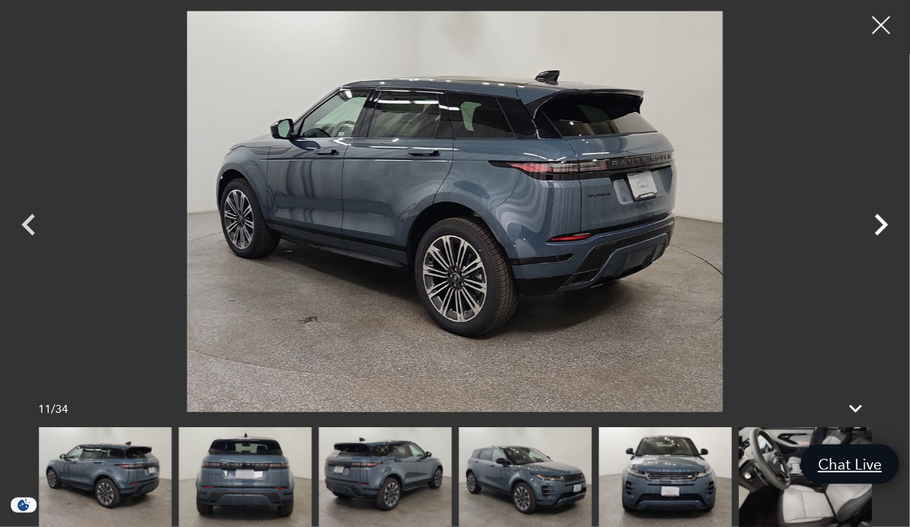
click at [883, 226] on icon "Next" at bounding box center [882, 225] width 14 height 22
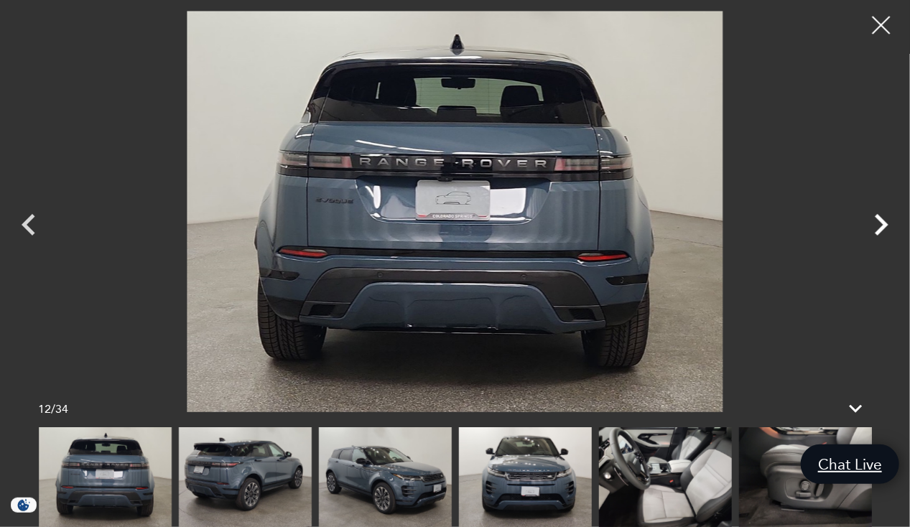
click at [883, 226] on icon "Next" at bounding box center [882, 225] width 14 height 22
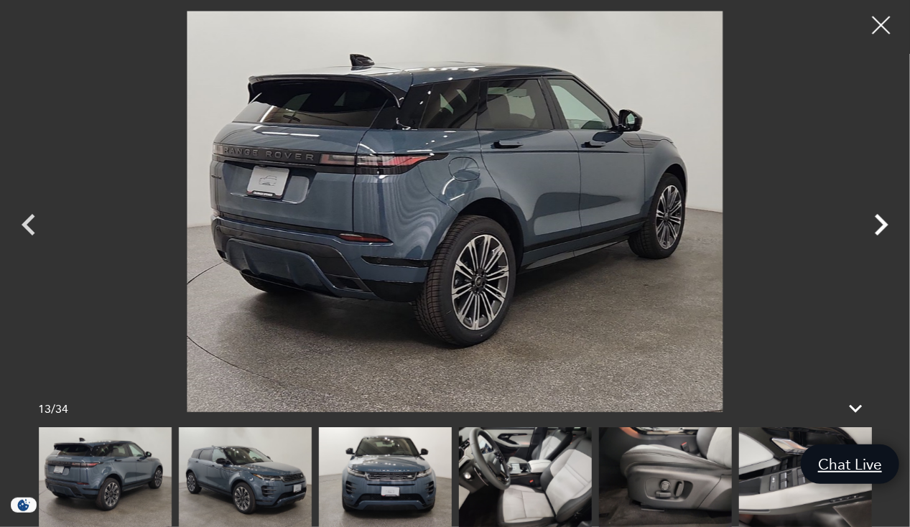
click at [883, 214] on icon "Next" at bounding box center [881, 224] width 43 height 43
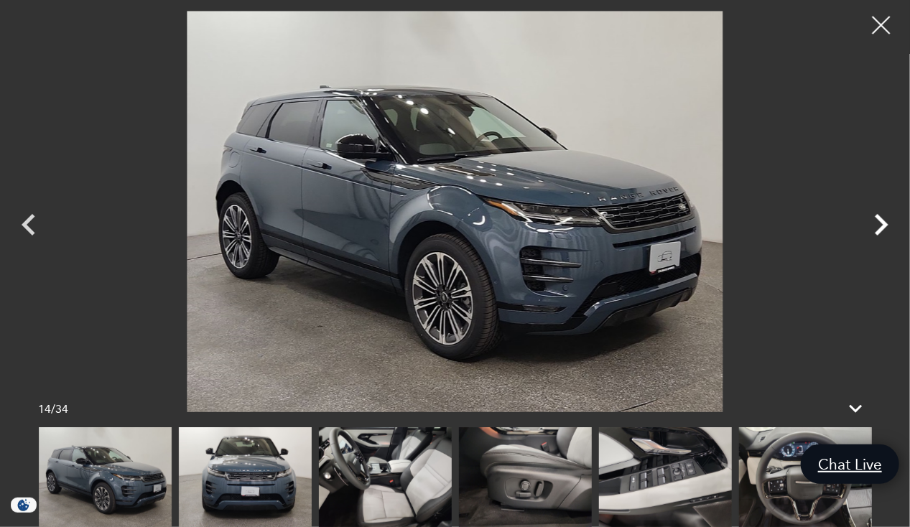
click at [883, 214] on icon "Next" at bounding box center [881, 224] width 43 height 43
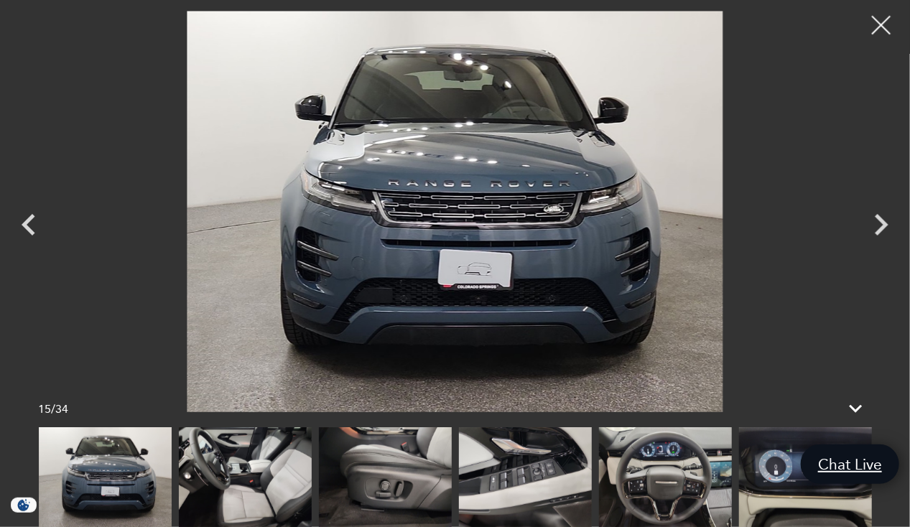
click at [877, 23] on div at bounding box center [882, 25] width 38 height 38
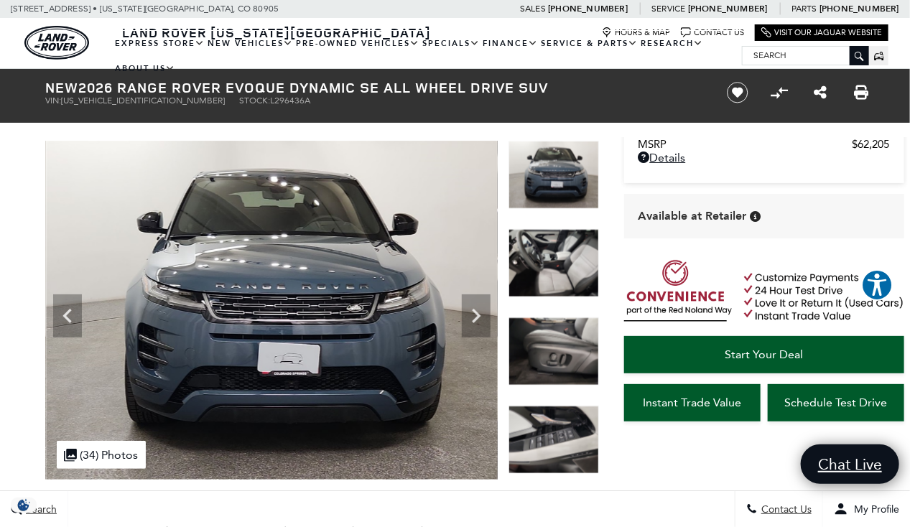
scroll to position [0, 0]
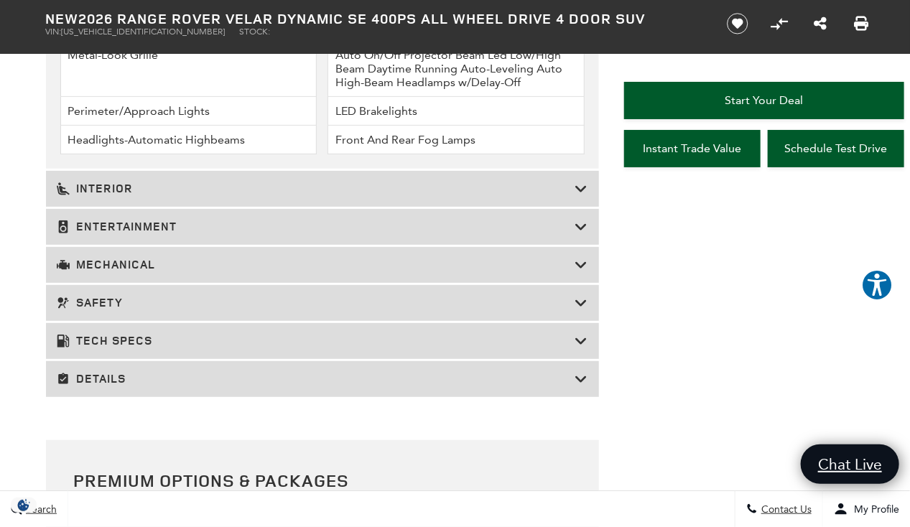
scroll to position [2256, 0]
click at [216, 339] on h3 "Tech Specs" at bounding box center [316, 341] width 519 height 14
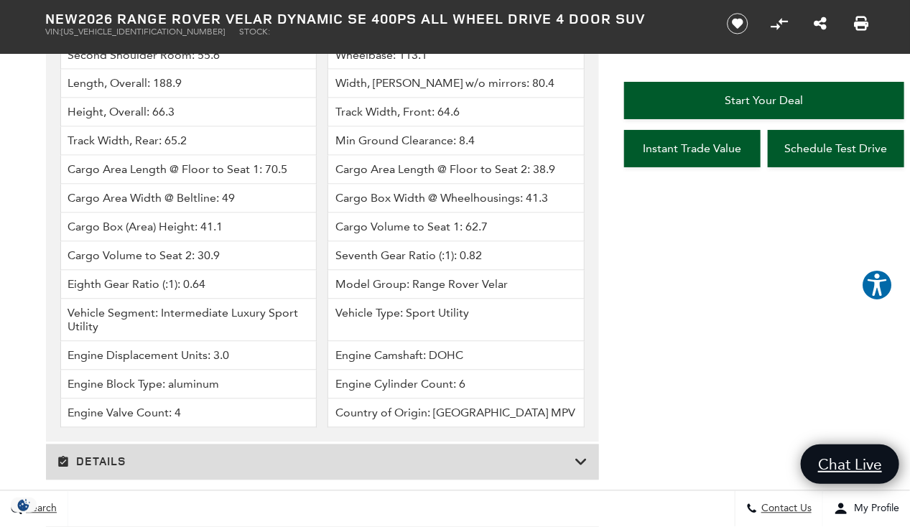
scroll to position [3111, 0]
click at [580, 455] on icon at bounding box center [582, 462] width 13 height 14
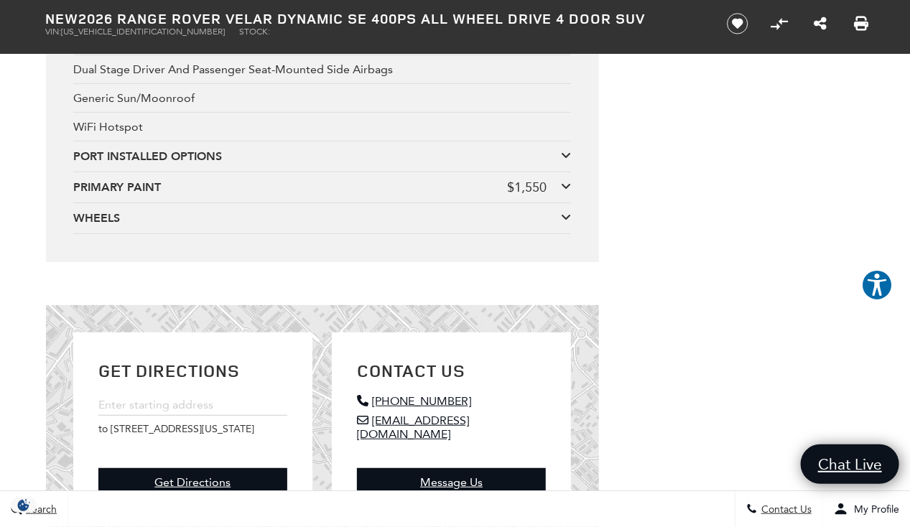
scroll to position [4334, 0]
click at [564, 181] on icon at bounding box center [566, 186] width 10 height 11
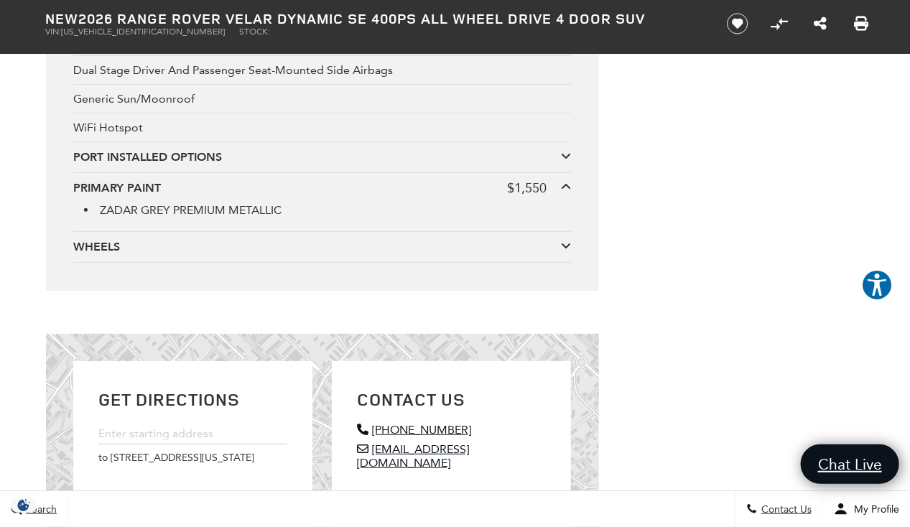
click at [564, 181] on icon at bounding box center [566, 186] width 10 height 11
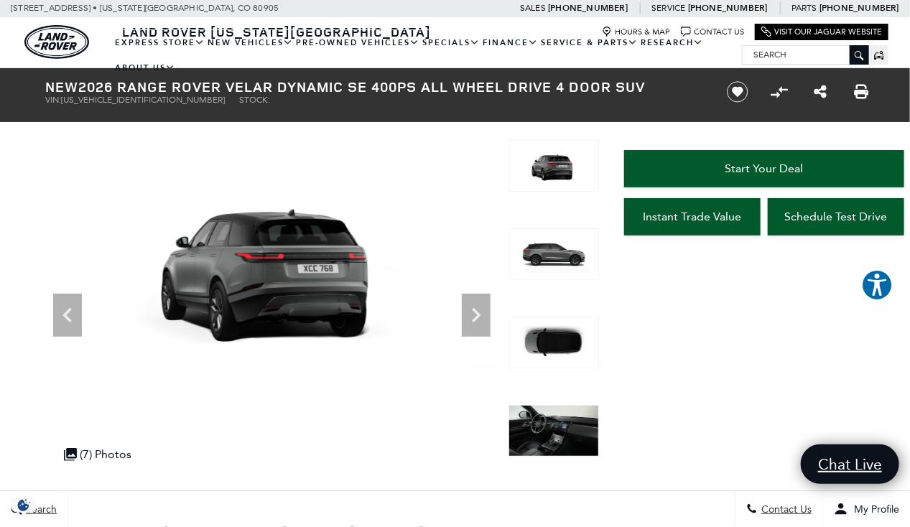
scroll to position [0, 0]
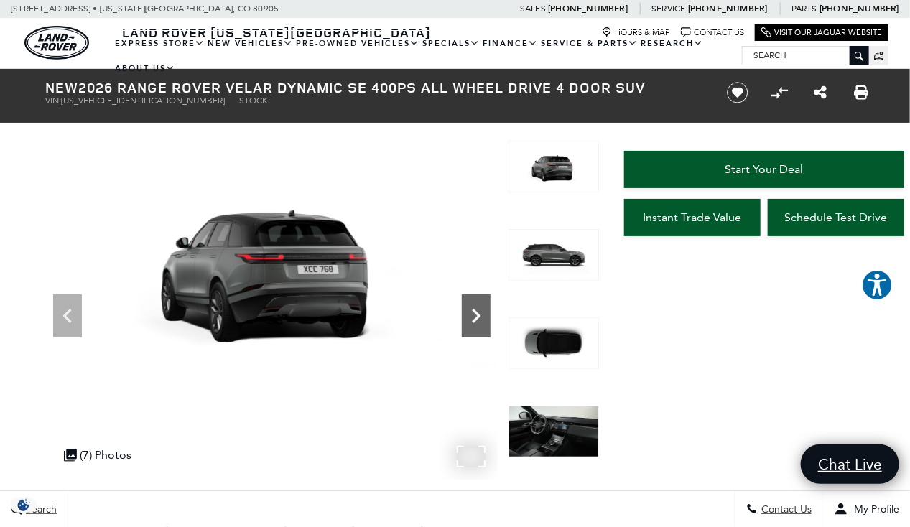
click at [473, 322] on icon "Next" at bounding box center [476, 316] width 9 height 14
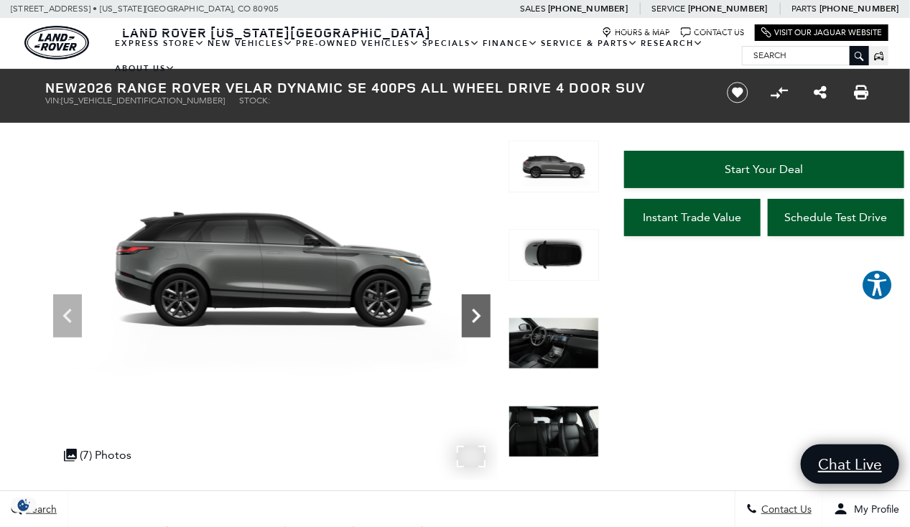
click at [473, 322] on icon "Next" at bounding box center [476, 316] width 9 height 14
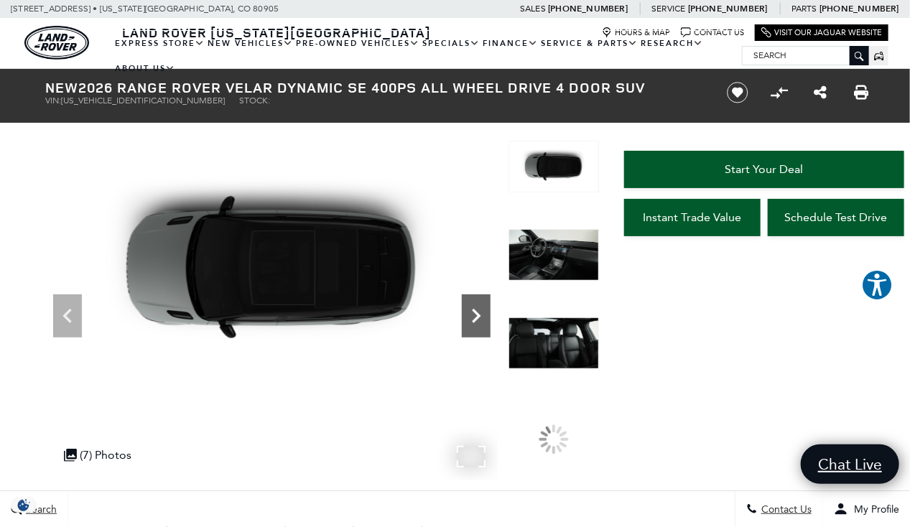
click at [473, 322] on icon "Next" at bounding box center [476, 316] width 9 height 14
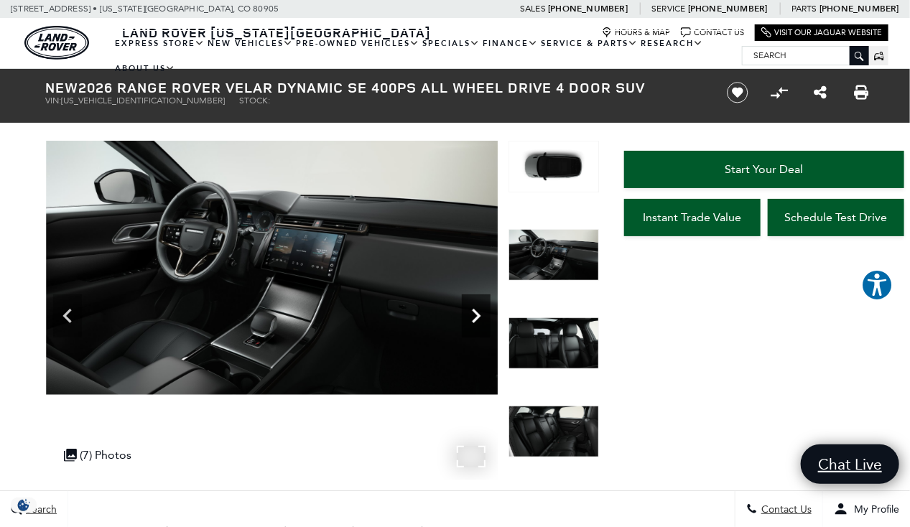
click at [473, 322] on icon "Next" at bounding box center [476, 316] width 9 height 14
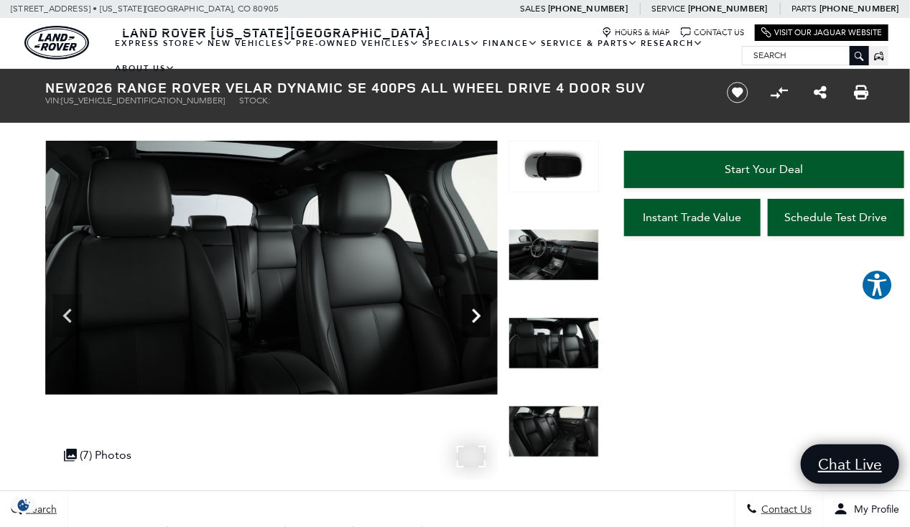
click at [473, 322] on icon "Next" at bounding box center [476, 316] width 9 height 14
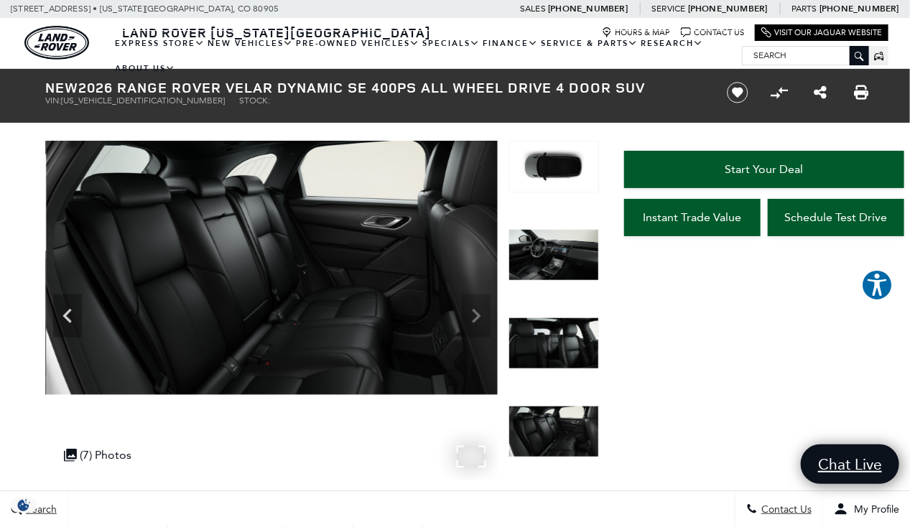
click at [473, 322] on img at bounding box center [272, 268] width 452 height 254
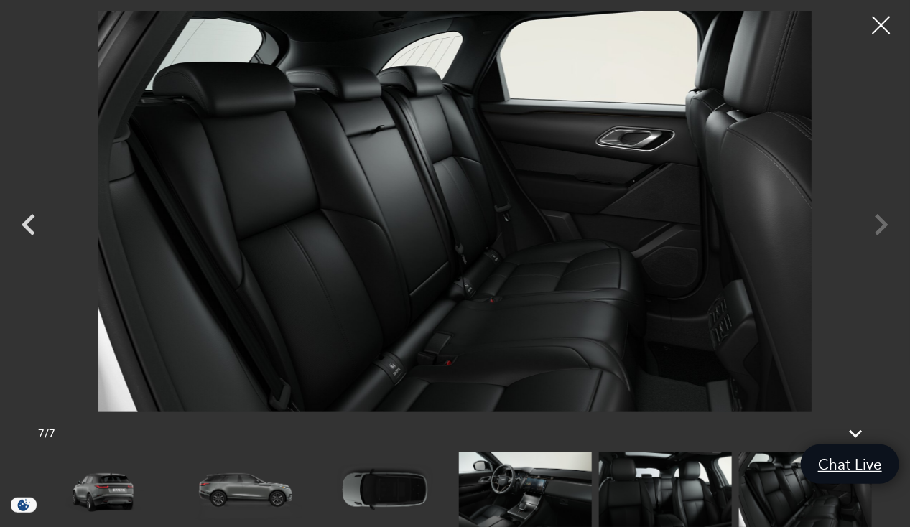
click at [863, 206] on div at bounding box center [455, 212] width 910 height 402
click at [873, 220] on div at bounding box center [455, 212] width 910 height 402
click at [879, 221] on div at bounding box center [455, 212] width 910 height 402
click at [881, 211] on div at bounding box center [455, 212] width 910 height 402
click at [28, 224] on icon "Previous" at bounding box center [28, 224] width 43 height 43
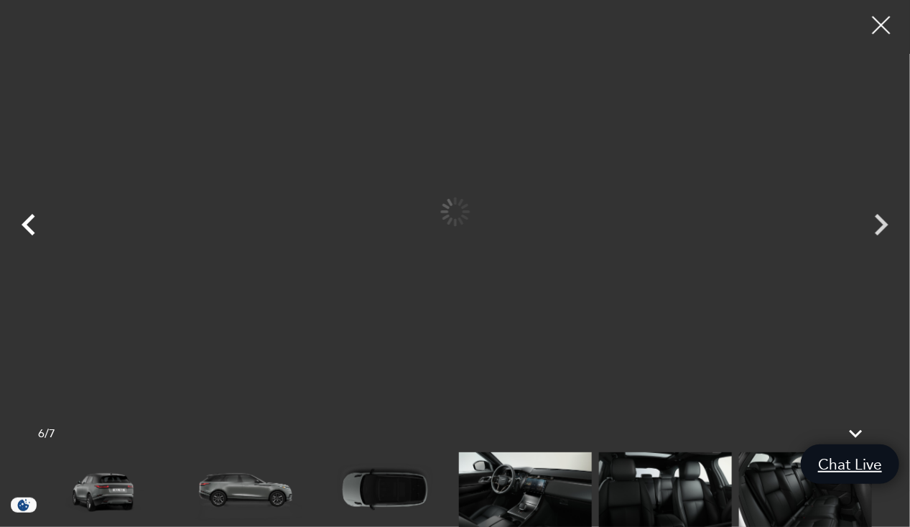
scroll to position [71, 0]
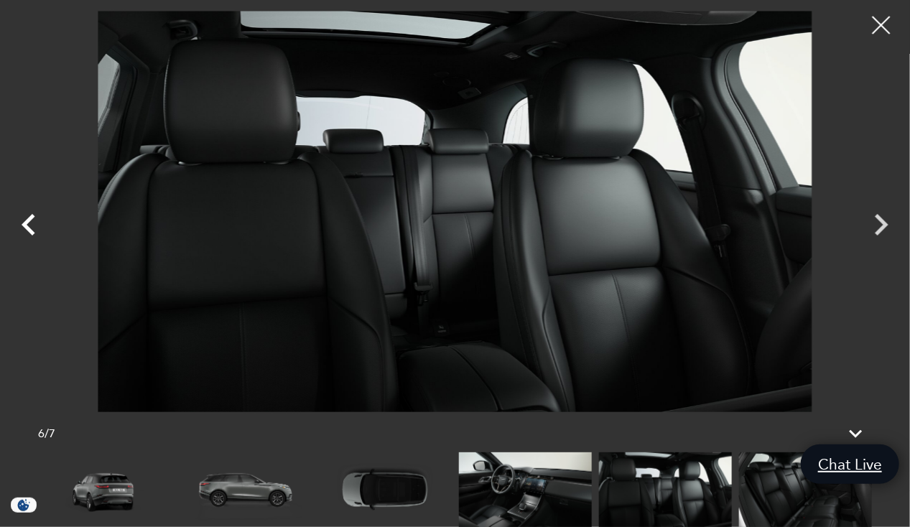
click at [29, 224] on icon "Previous" at bounding box center [28, 224] width 43 height 43
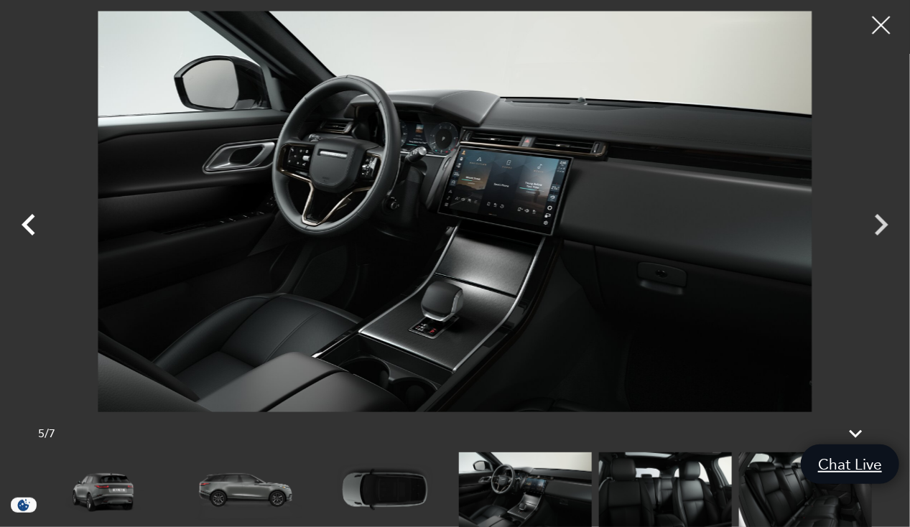
click at [29, 224] on icon "Previous" at bounding box center [28, 224] width 43 height 43
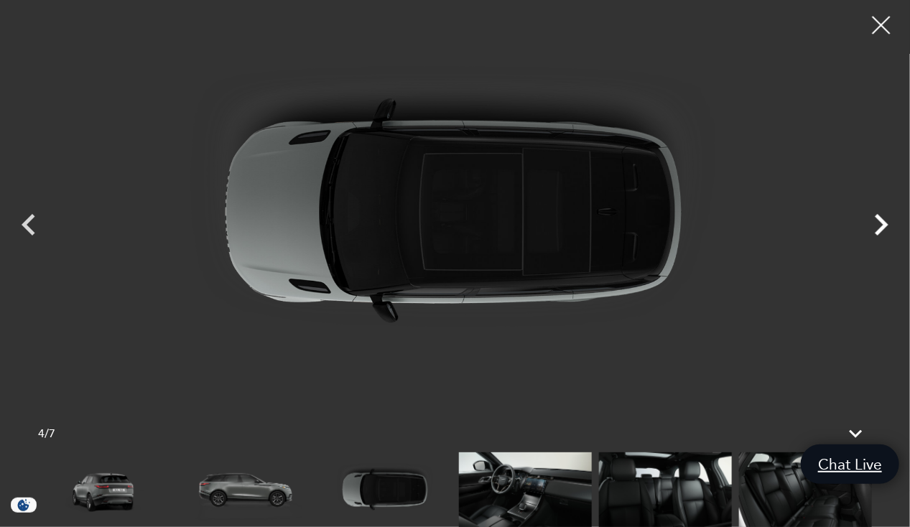
click at [879, 216] on icon "Next" at bounding box center [882, 225] width 14 height 22
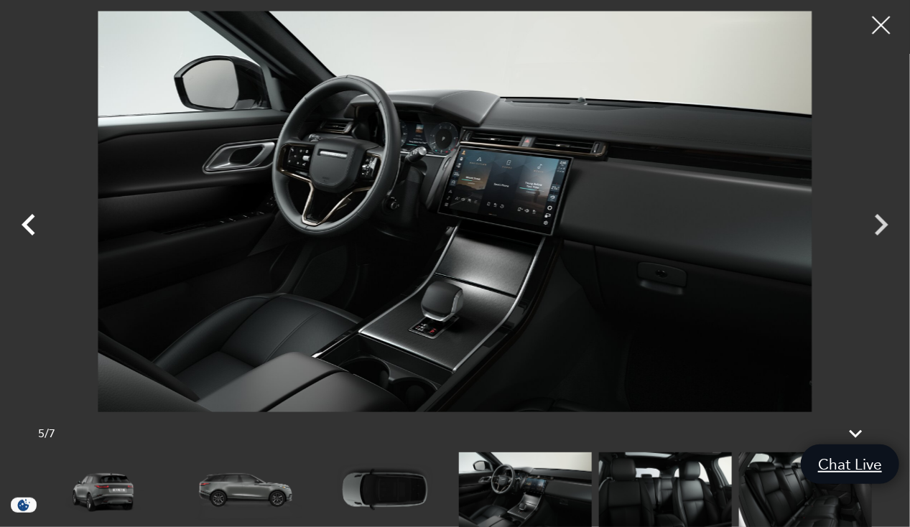
click at [29, 224] on icon "Previous" at bounding box center [28, 224] width 43 height 43
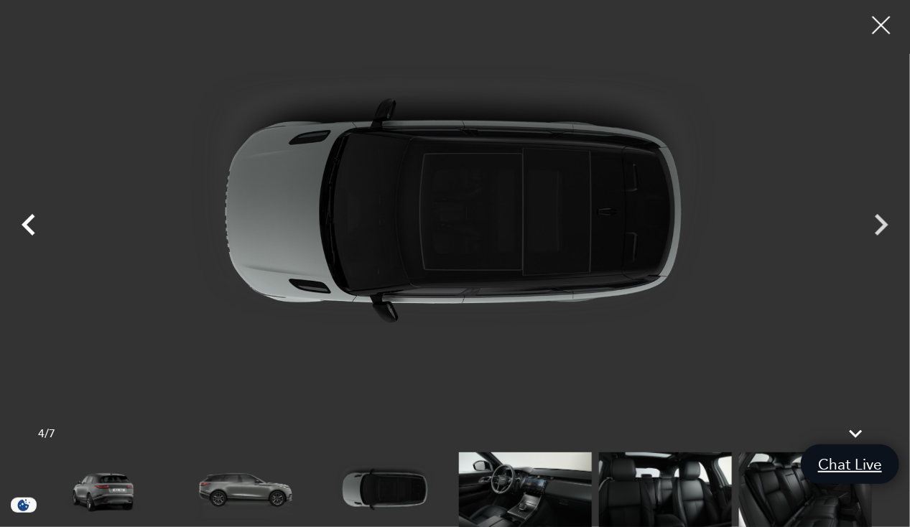
click at [29, 224] on icon "Previous" at bounding box center [28, 224] width 43 height 43
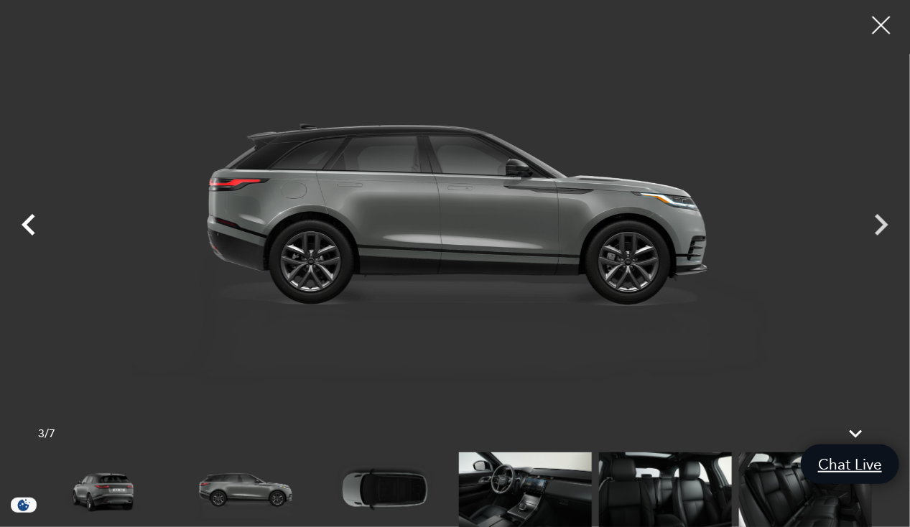
click at [29, 224] on icon "Previous" at bounding box center [28, 224] width 43 height 43
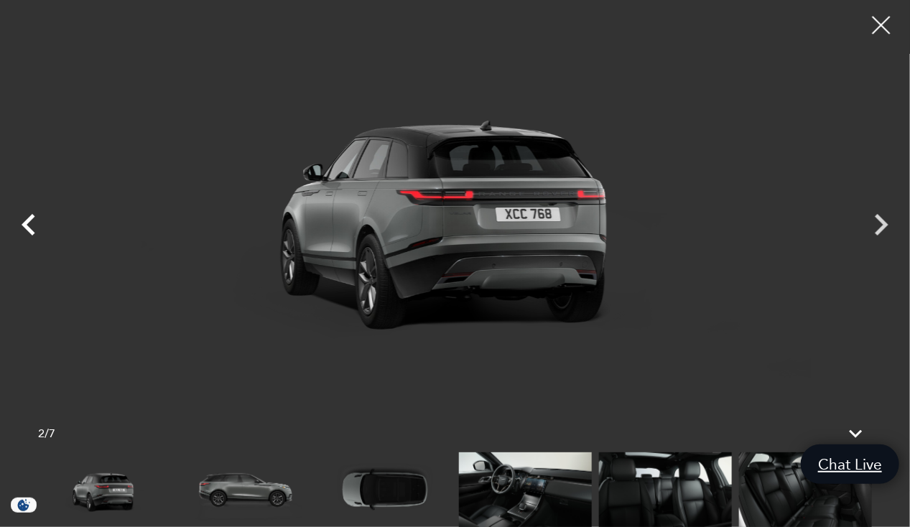
click at [29, 224] on icon "Previous" at bounding box center [28, 224] width 43 height 43
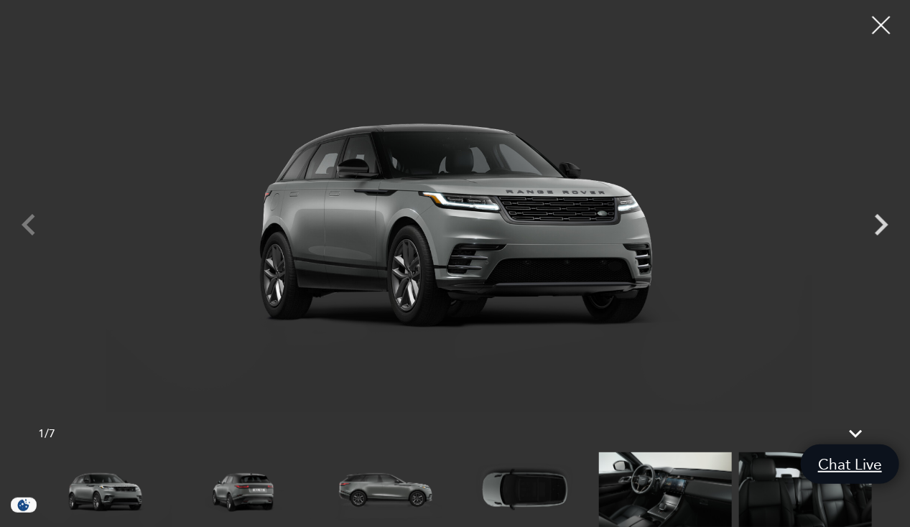
click at [29, 224] on div at bounding box center [455, 212] width 910 height 402
click at [24, 224] on div at bounding box center [455, 212] width 910 height 402
click at [887, 21] on div at bounding box center [882, 25] width 38 height 38
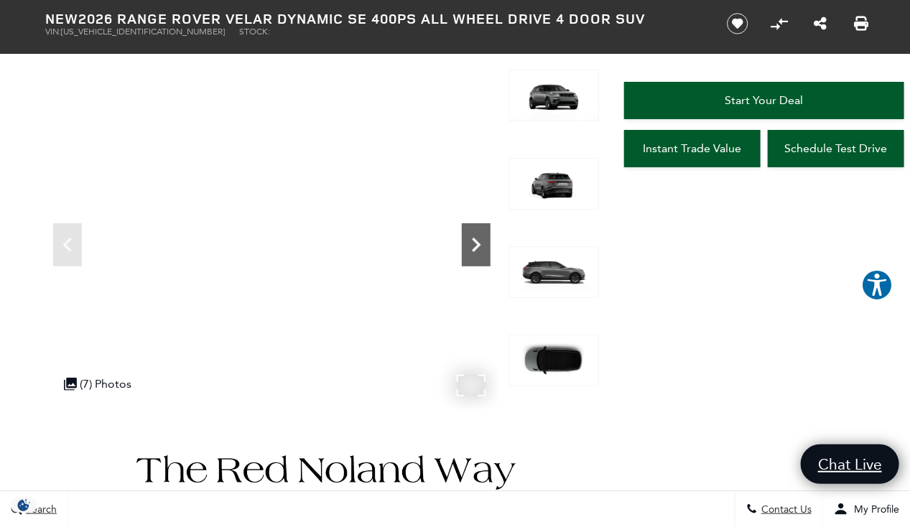
click at [479, 247] on icon "Next" at bounding box center [476, 245] width 29 height 29
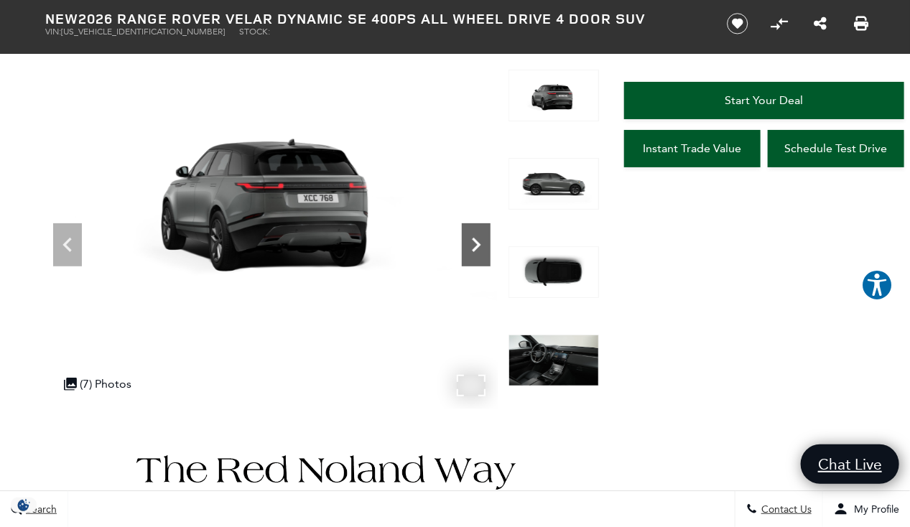
click at [479, 247] on icon "Next" at bounding box center [476, 245] width 29 height 29
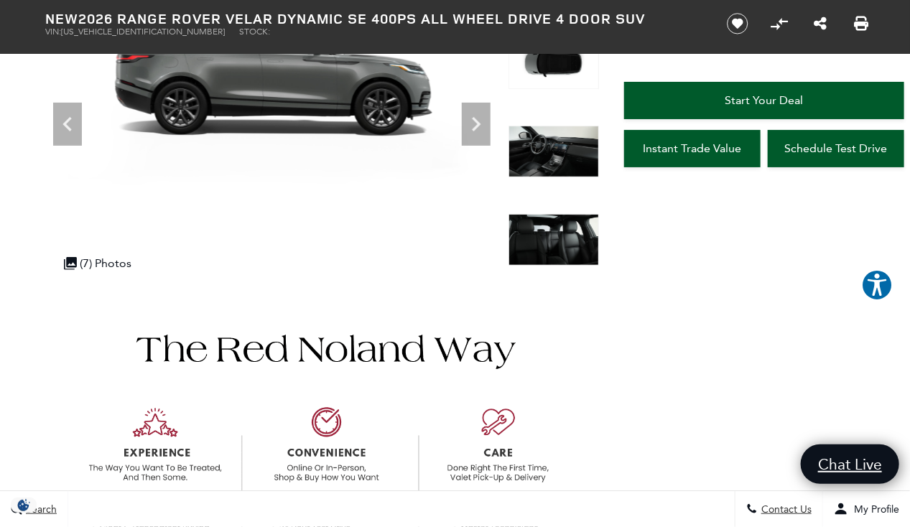
scroll to position [190, 0]
